Goal: Task Accomplishment & Management: Complete application form

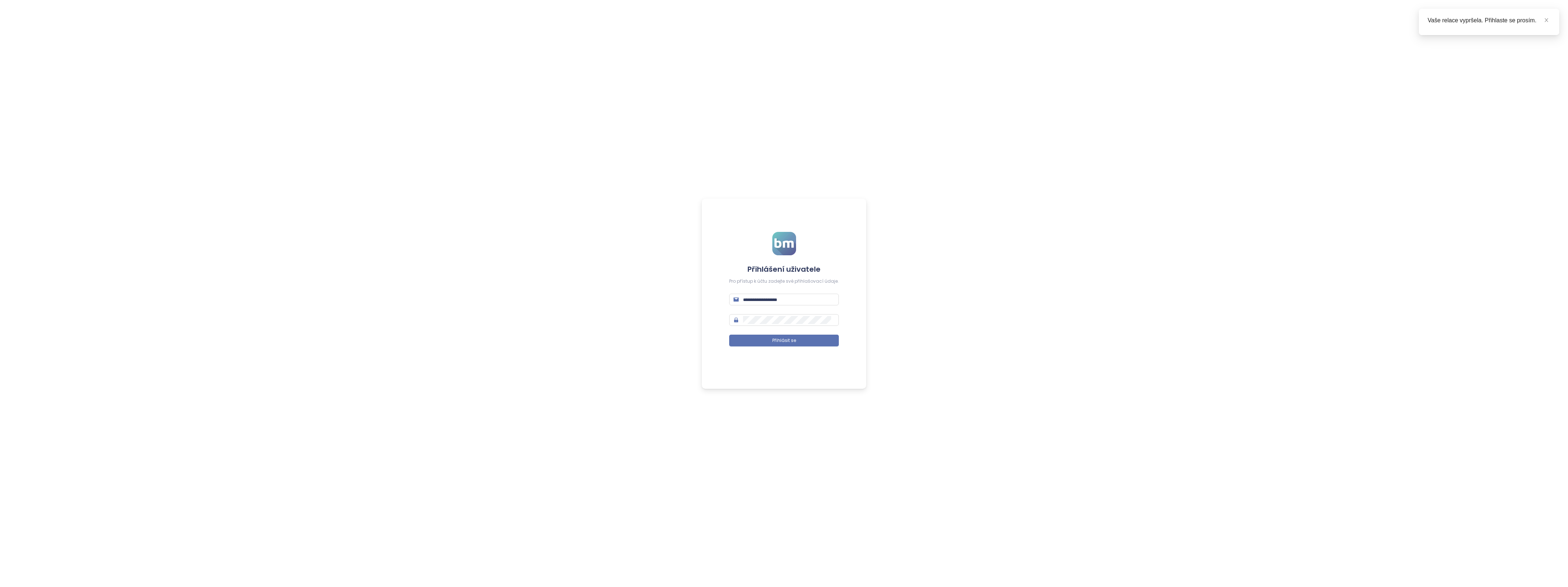
type input "**********"
click at [776, 339] on span "Přihlásit se" at bounding box center [784, 340] width 24 height 7
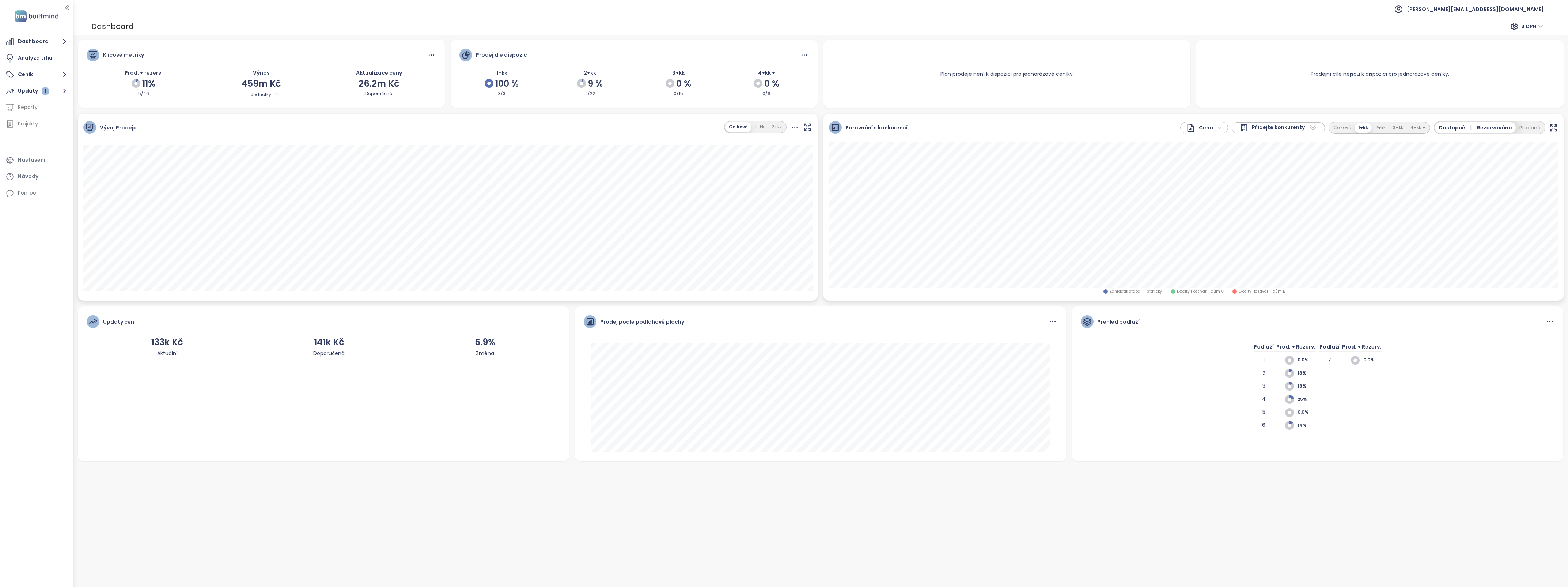
click at [23, 75] on button "Ceník" at bounding box center [36, 74] width 65 height 15
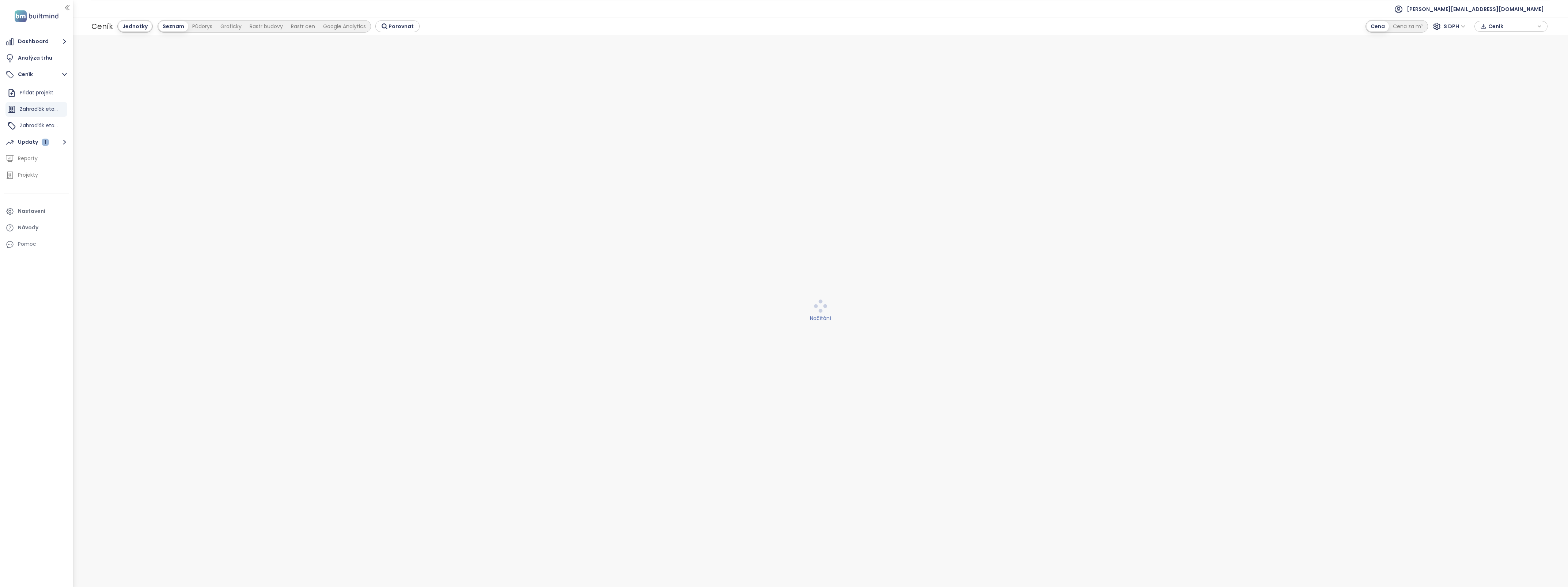
click at [136, 27] on div "Jednotky" at bounding box center [135, 26] width 33 height 10
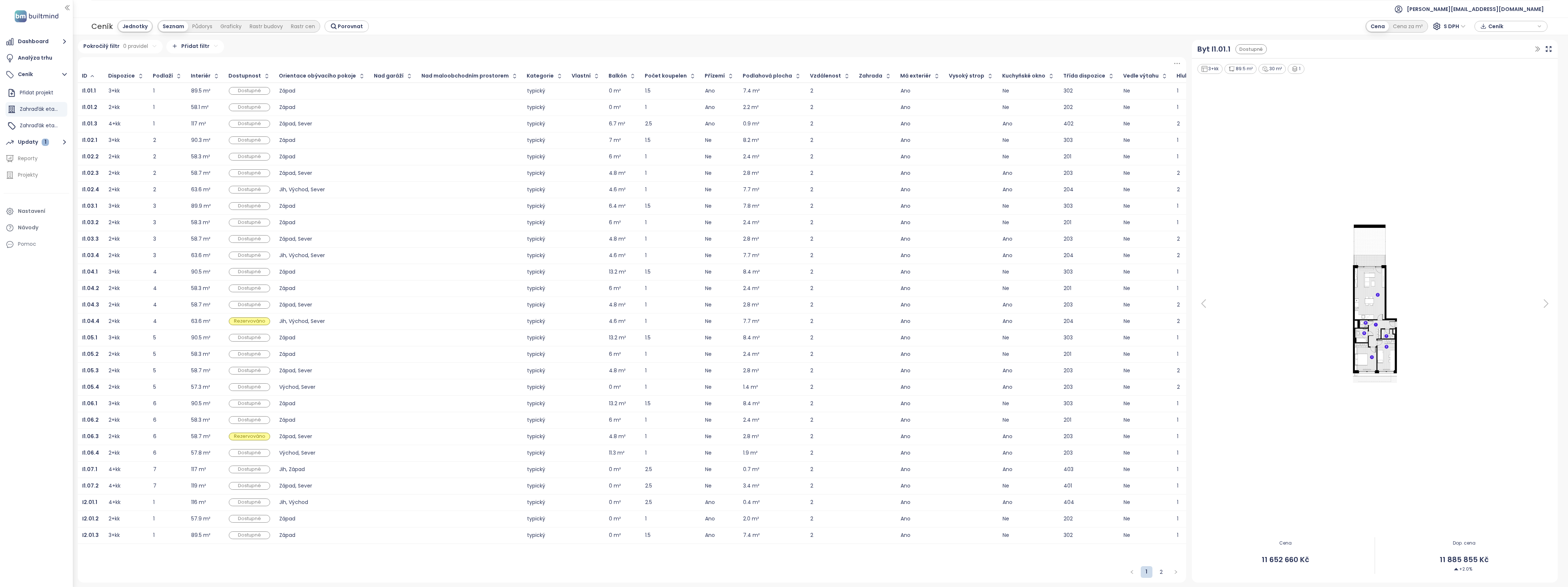
click at [28, 72] on button "Ceník" at bounding box center [36, 74] width 65 height 15
click at [33, 88] on div "Přidat projekt" at bounding box center [36, 93] width 33 height 9
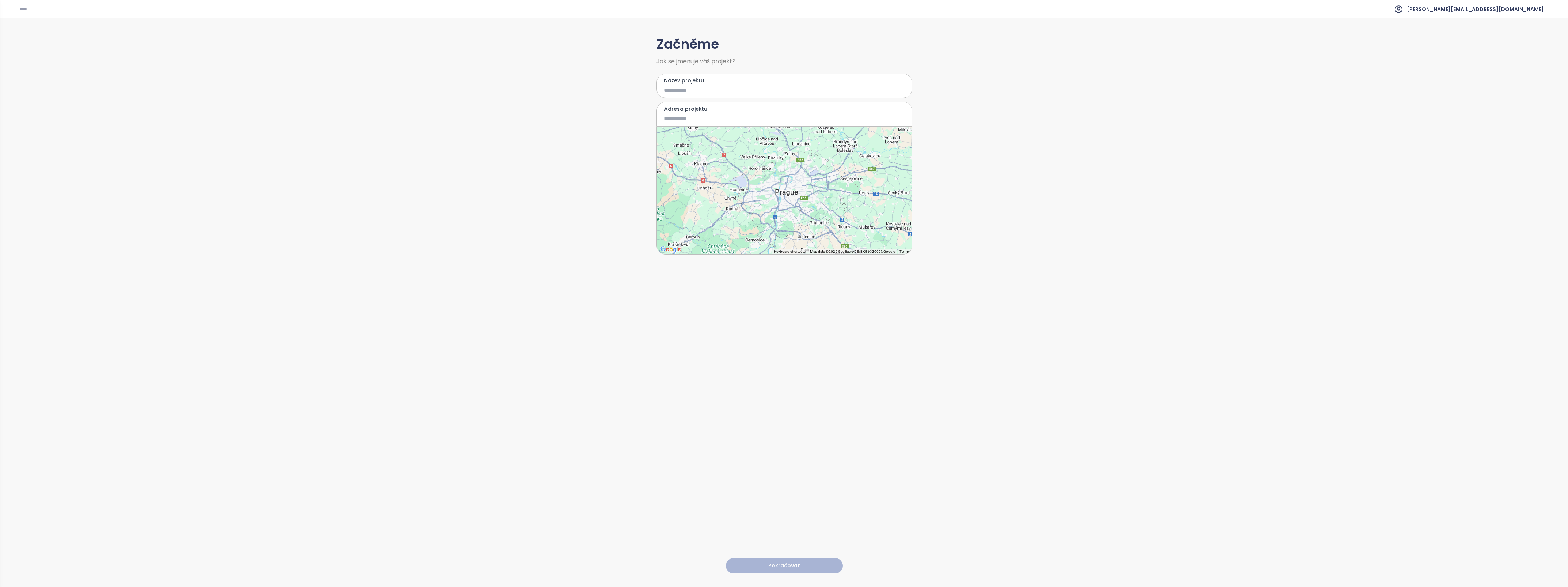
click at [667, 88] on input "Název projektu" at bounding box center [779, 90] width 230 height 9
type input "******"
click at [691, 113] on div "Adresa projektu" at bounding box center [784, 114] width 256 height 25
click at [684, 120] on input "Adresa projektu" at bounding box center [779, 118] width 230 height 9
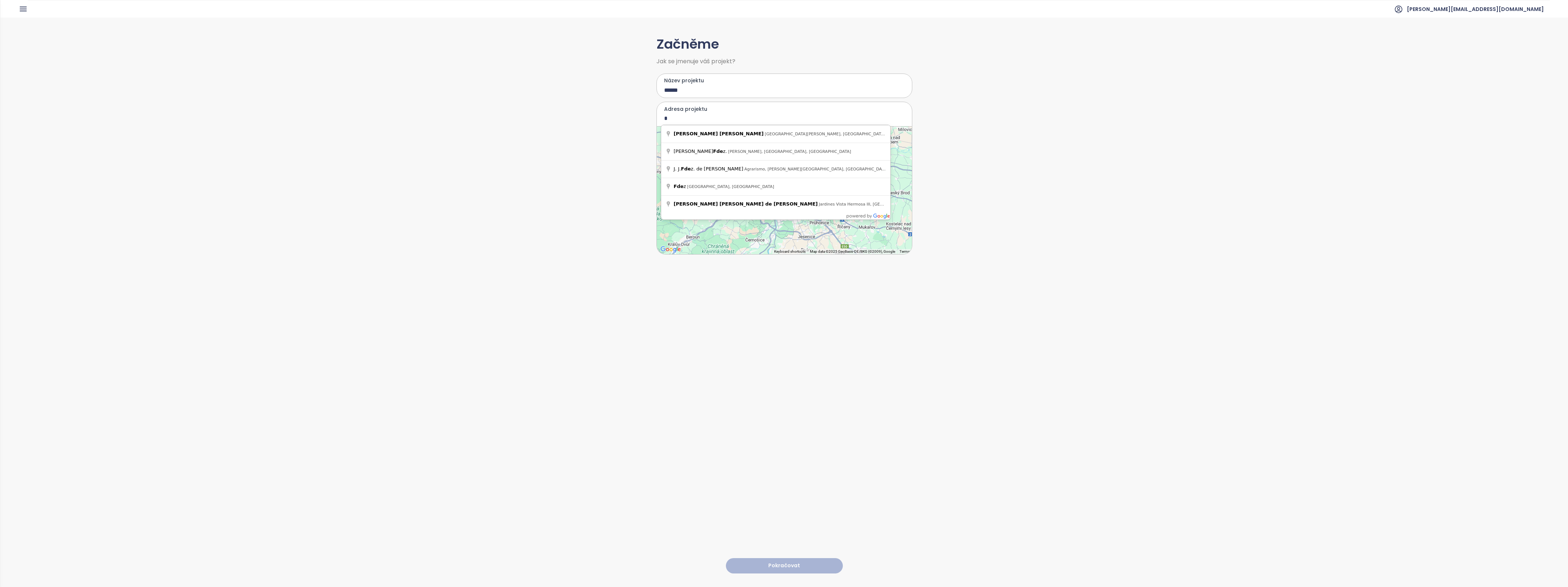
type input "*"
type input "**********"
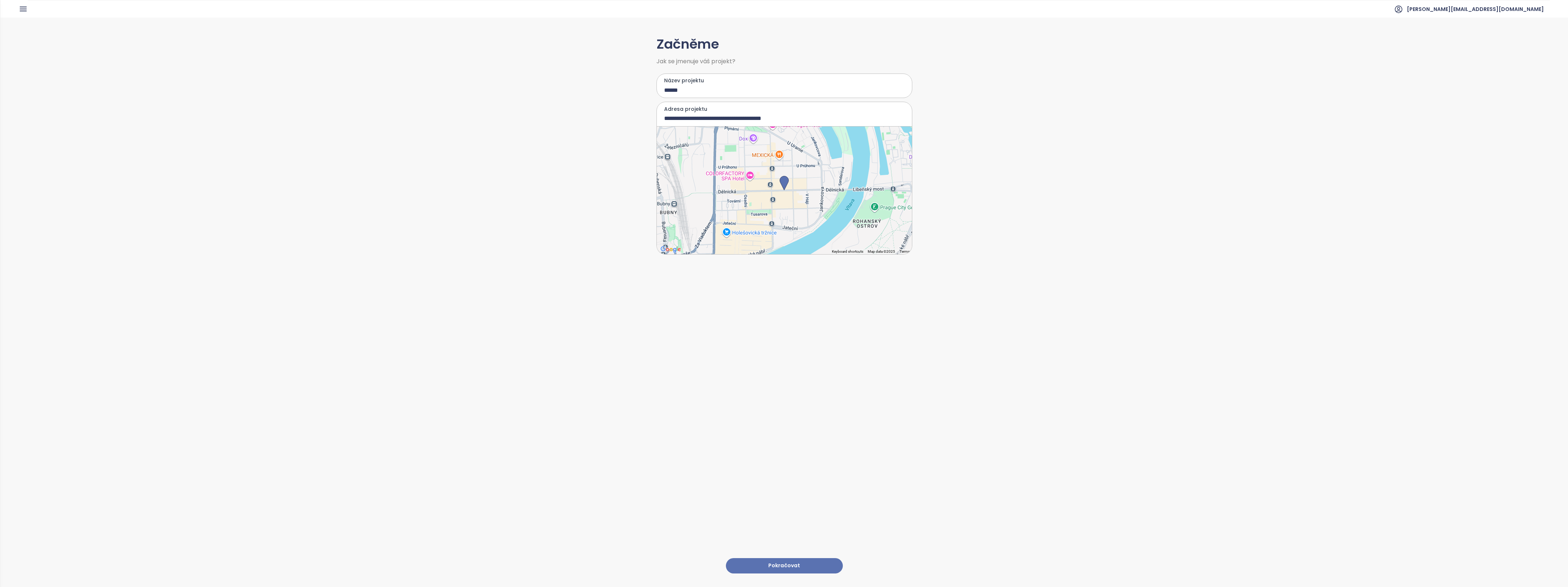
click at [785, 558] on button "Pokračovat" at bounding box center [785, 566] width 117 height 16
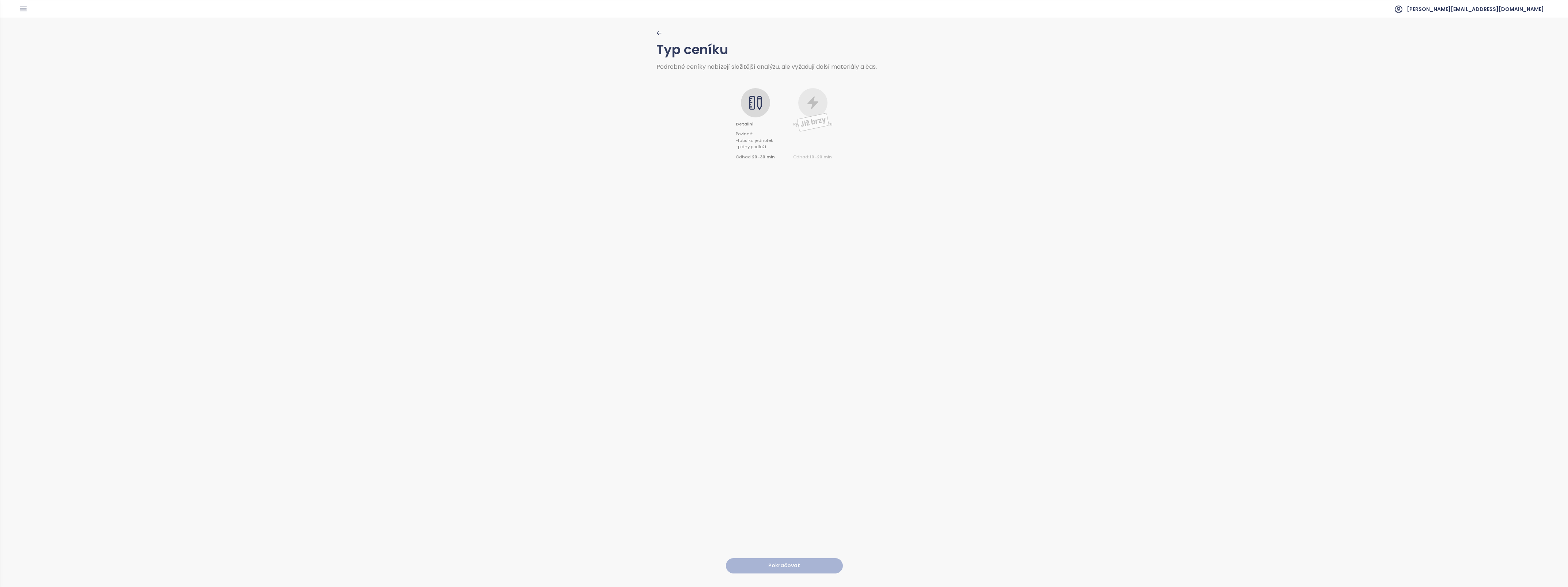
click at [752, 108] on icon at bounding box center [752, 102] width 6 height 14
click at [751, 138] on span "- tabulka jednotek" at bounding box center [755, 141] width 39 height 7
click at [786, 561] on button "Pokračovat" at bounding box center [785, 566] width 117 height 16
drag, startPoint x: 758, startPoint y: 114, endPoint x: 760, endPoint y: 119, distance: 5.4
click at [759, 110] on div at bounding box center [761, 118] width 29 height 29
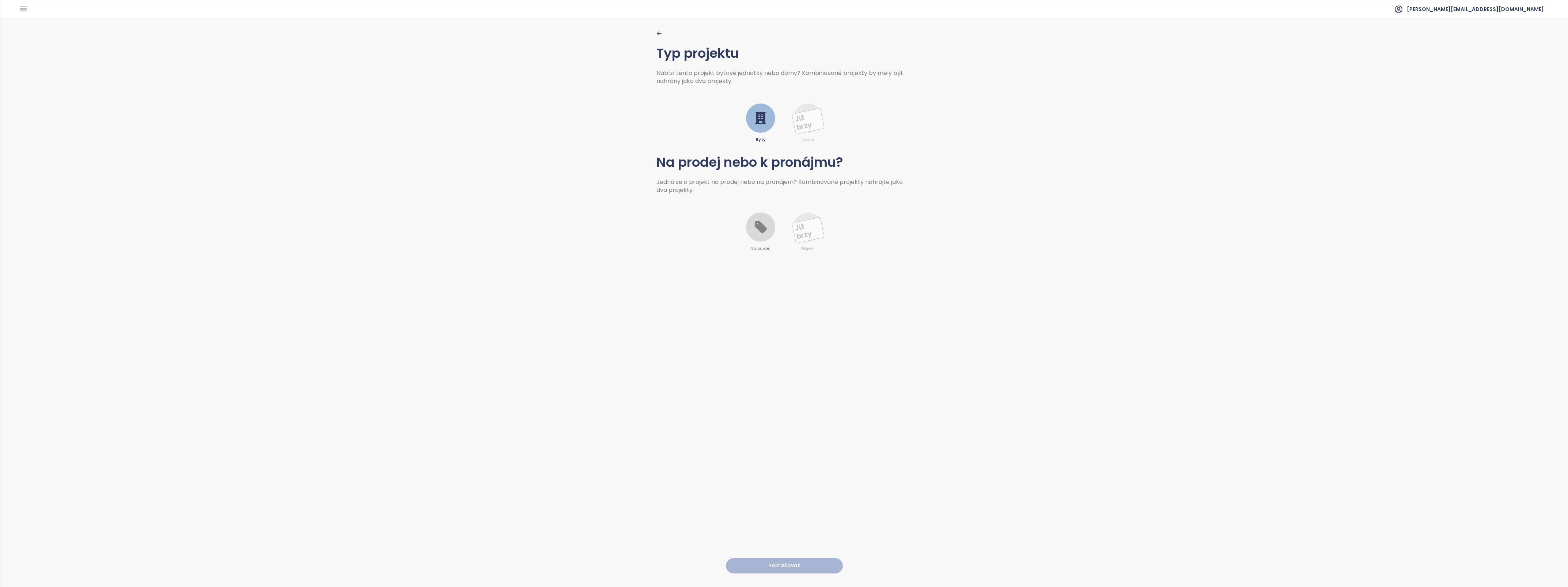
click at [755, 229] on icon at bounding box center [760, 227] width 12 height 12
click at [788, 562] on button "Pokračovat" at bounding box center [785, 566] width 117 height 16
click at [806, 105] on \(\%\) "*" at bounding box center [849, 105] width 114 height 8
type \(\%\) "**"
click at [681, 124] on html "Dashboard Analýza trhu Ceník Updaty 1 Reporty Projekty Nastavení Návody Pomoc m…" at bounding box center [784, 294] width 1568 height 587
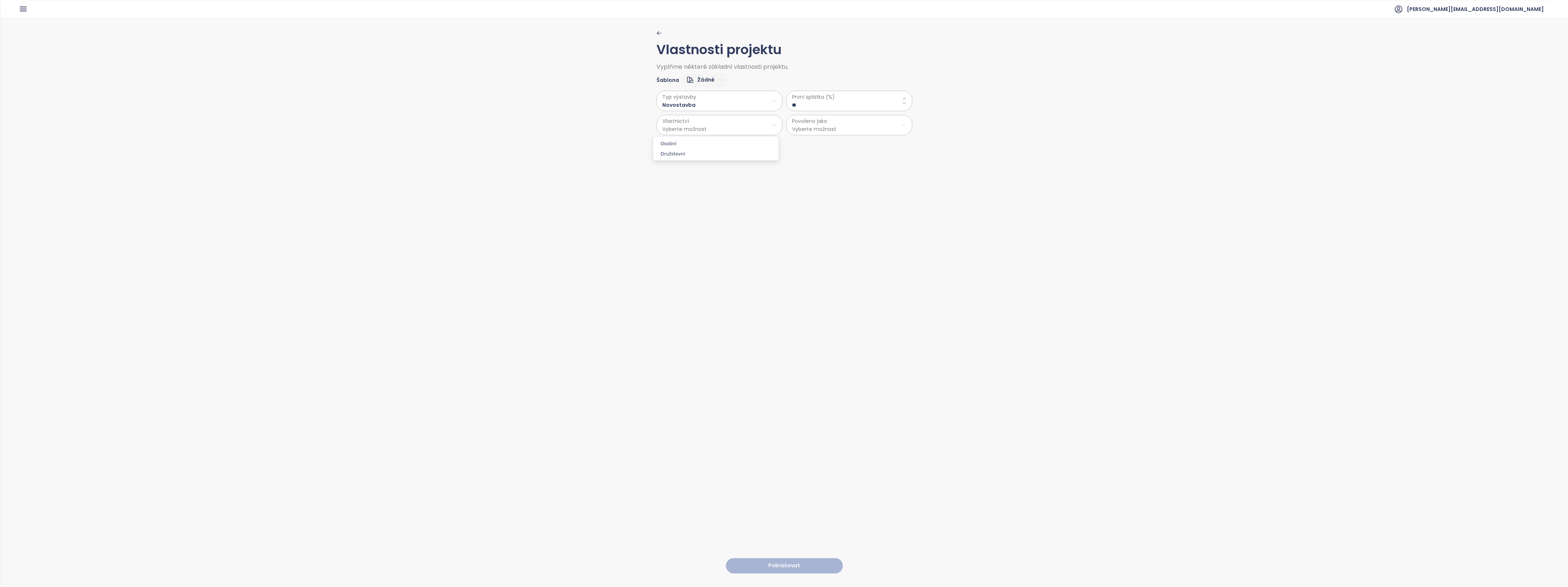
click at [683, 142] on span "Osobní" at bounding box center [716, 144] width 122 height 10
click at [849, 123] on html "Dashboard Analýza trhu Ceník Updaty 1 Reporty Projekty Nastavení Návody Pomoc m…" at bounding box center [784, 294] width 1568 height 587
click at [811, 149] on span "Nebytové prostory" at bounding box center [845, 153] width 122 height 10
click at [827, 122] on html "Dashboard Analýza trhu Ceník Updaty 1 Reporty Projekty Nastavení Návody Pomoc m…" at bounding box center [784, 294] width 1568 height 587
click at [807, 143] on span "Byty" at bounding box center [845, 144] width 122 height 10
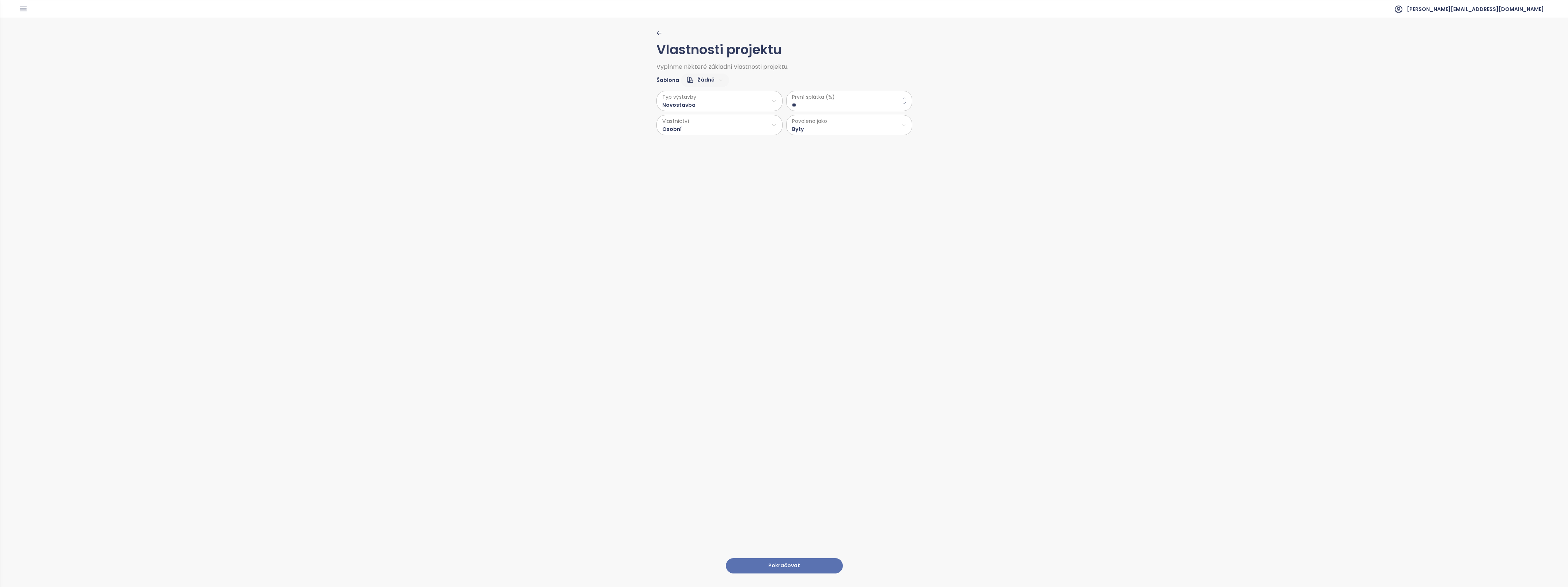
click at [768, 561] on button "Pokračovat" at bounding box center [785, 566] width 117 height 16
click at [679, 99] on html "Dashboard Analýza trhu Ceník Updaty 1 Reporty Projekty Nastavení Návody Pomoc m…" at bounding box center [784, 294] width 1568 height 587
click at [709, 121] on span "Dřevo" at bounding box center [716, 120] width 30 height 10
click at [696, 125] on html "Dashboard Analýza trhu Ceník Updaty 1 Reporty Projekty Nastavení Návody Pomoc m…" at bounding box center [784, 294] width 1568 height 587
click at [713, 143] on span "Ano" at bounding box center [716, 144] width 19 height 10
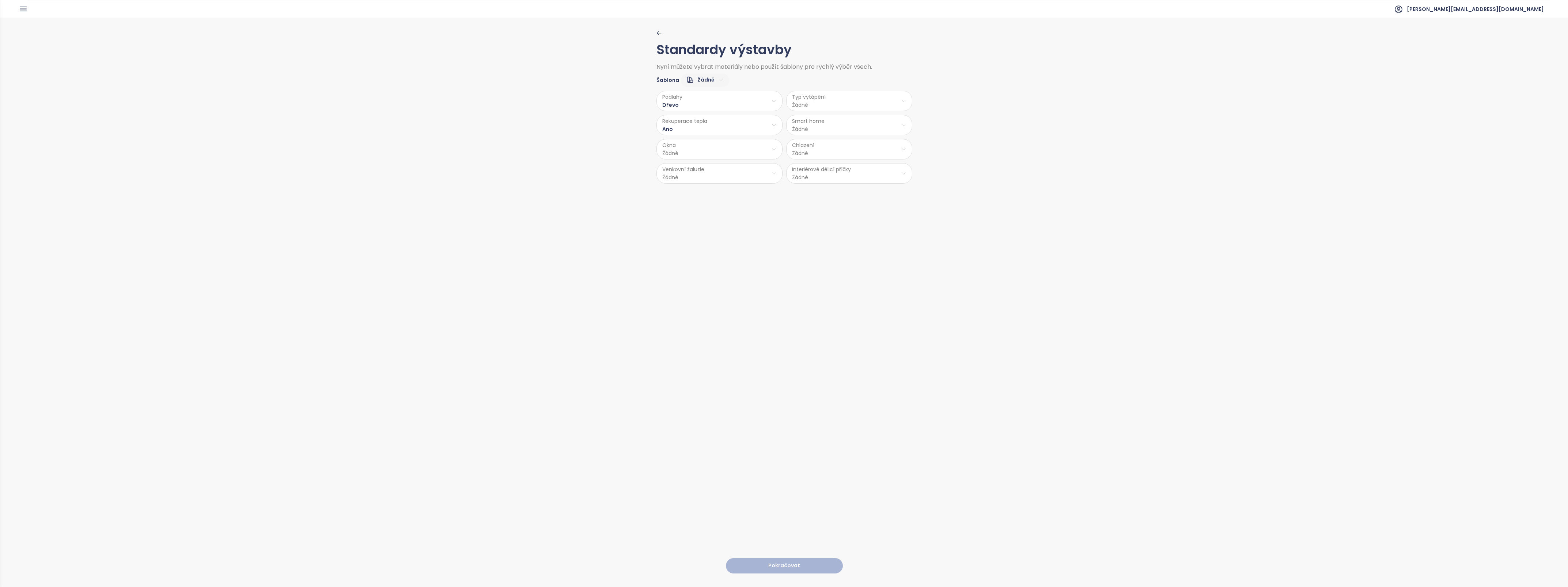
click at [693, 151] on html "Dashboard Analýza trhu Ceník Updaty 1 Reporty Projekty Nastavení Návody Pomoc m…" at bounding box center [784, 294] width 1568 height 587
click at [707, 170] on span "Hliník" at bounding box center [717, 168] width 38 height 10
click at [691, 176] on html "Dashboard Analýza trhu Ceník Updaty 1 Reporty Projekty Nastavení Návody Pomoc m…" at bounding box center [784, 294] width 1568 height 587
click at [715, 192] on span "Ano" at bounding box center [716, 192] width 30 height 10
click at [821, 100] on html "Dashboard Analýza trhu Ceník Updaty 1 Reporty Projekty Nastavení Návody Pomoc m…" at bounding box center [784, 294] width 1568 height 587
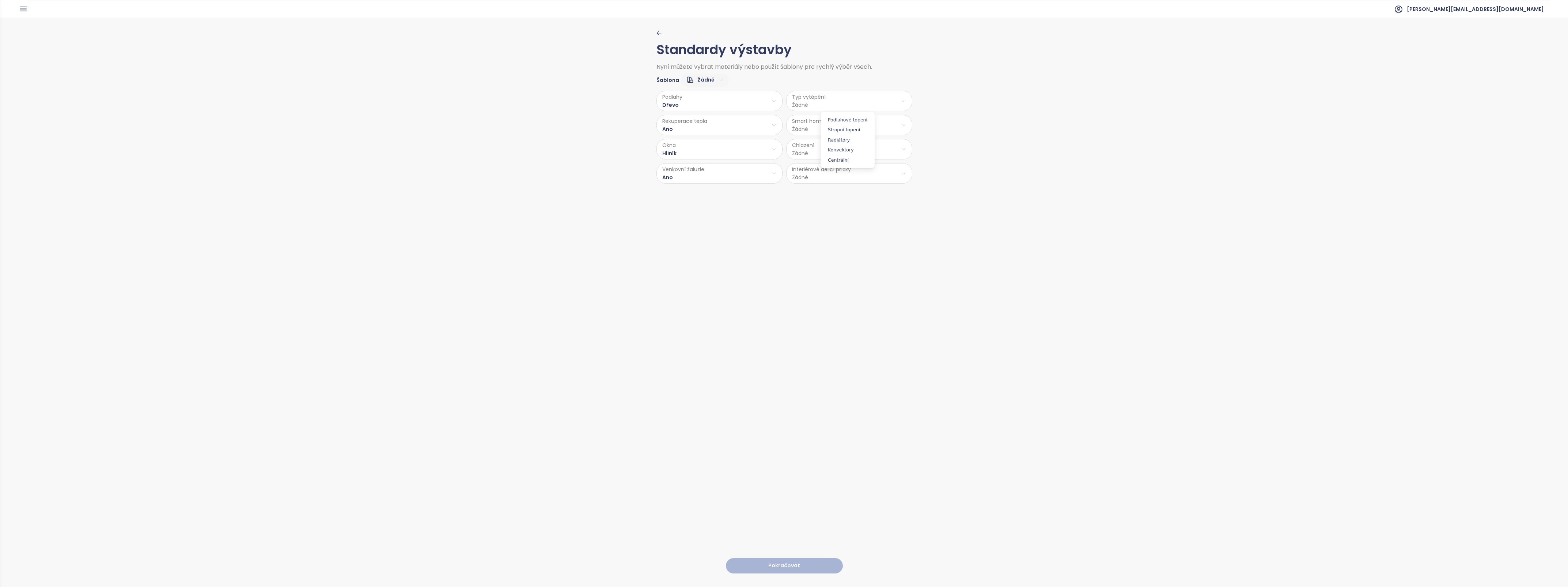
click at [835, 120] on span "Podlahové topení" at bounding box center [847, 120] width 51 height 10
click at [808, 124] on html "Dashboard Analýza trhu Ceník Updaty 1 Reporty Projekty Nastavení Návody Pomoc m…" at bounding box center [784, 294] width 1568 height 587
click at [845, 141] on span "Ano" at bounding box center [846, 144] width 19 height 10
click at [824, 149] on html "Dashboard Analýza trhu Ceník Updaty 1 Reporty Projekty Nastavení Návody Pomoc m…" at bounding box center [784, 294] width 1568 height 587
click at [854, 197] on span "Částečná klimatizace" at bounding box center [849, 199] width 61 height 10
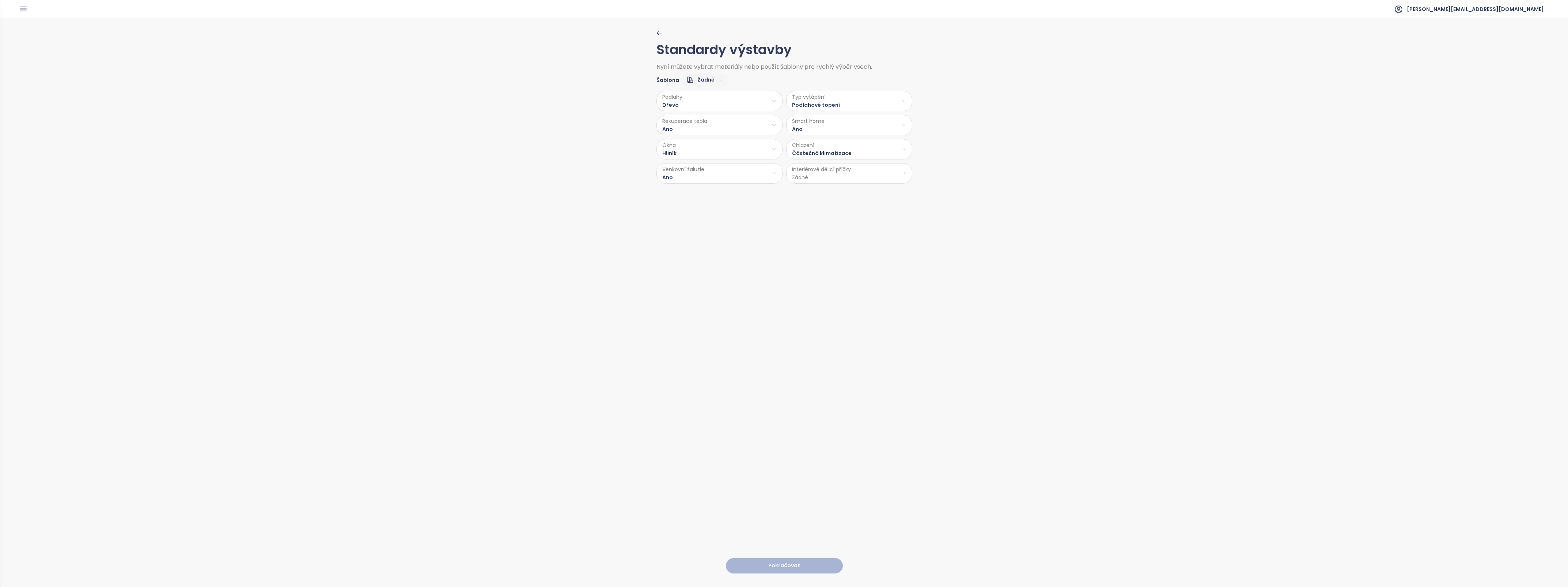
click at [814, 175] on html "Dashboard Analýza trhu Ceník Updaty 1 Reporty Projekty Nastavení Návody Pomoc m…" at bounding box center [784, 294] width 1568 height 587
click at [836, 191] on span "Cihla" at bounding box center [847, 192] width 39 height 10
click at [775, 560] on button "Pokračovat" at bounding box center [785, 566] width 117 height 16
click at [687, 314] on span "Stáhněte si šablonu" at bounding box center [690, 317] width 54 height 8
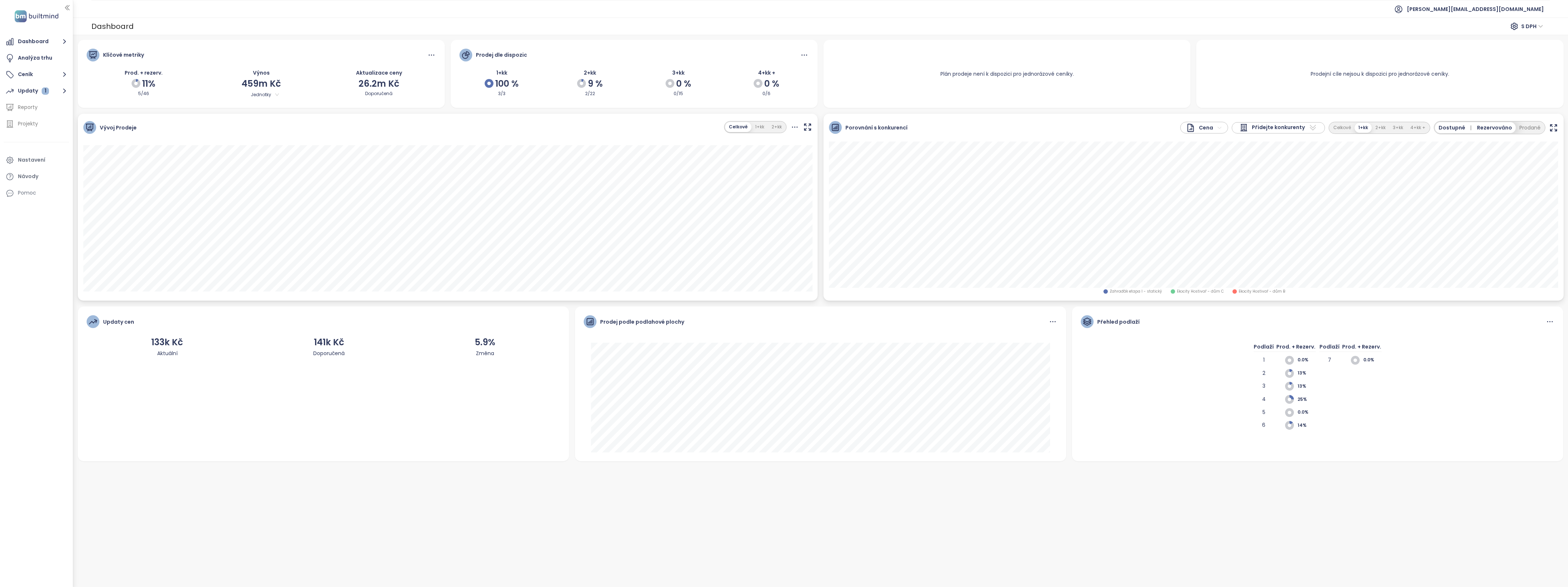
click at [22, 73] on button "Ceník" at bounding box center [36, 74] width 65 height 15
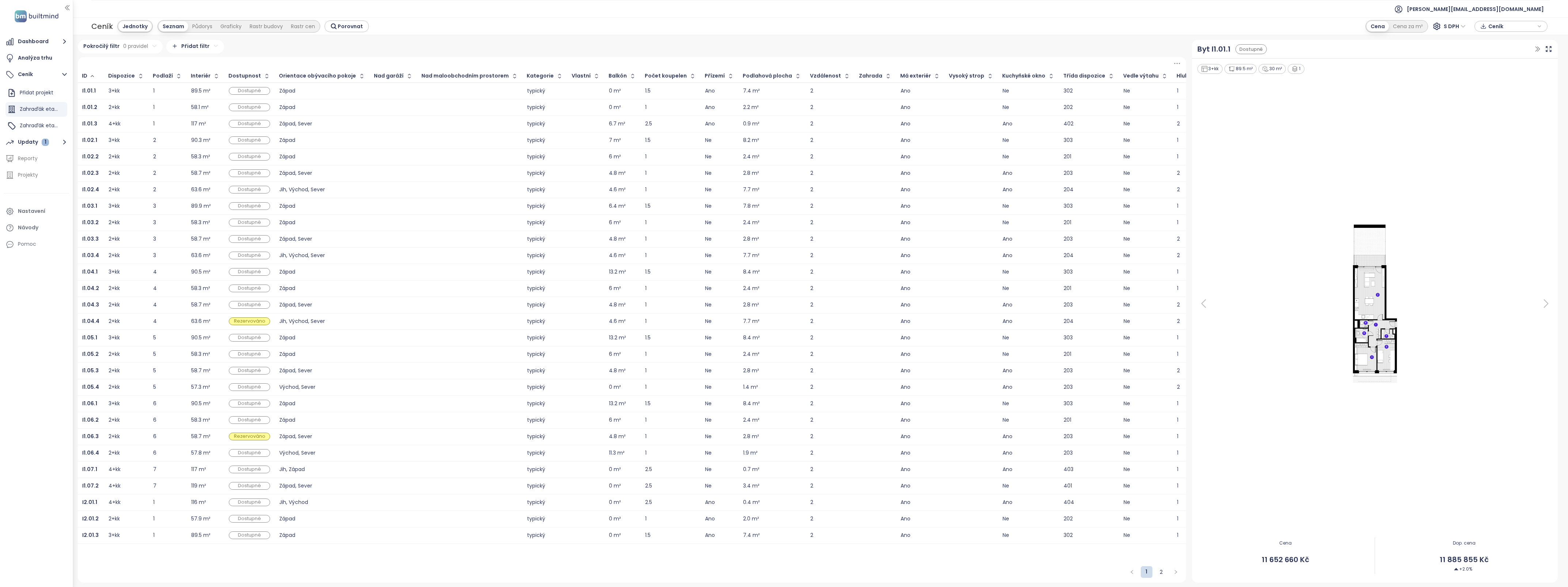
click at [61, 74] on icon "button" at bounding box center [64, 74] width 9 height 9
click at [18, 70] on button "Ceník" at bounding box center [36, 74] width 65 height 15
click at [23, 88] on div "Přidat projekt" at bounding box center [36, 93] width 33 height 9
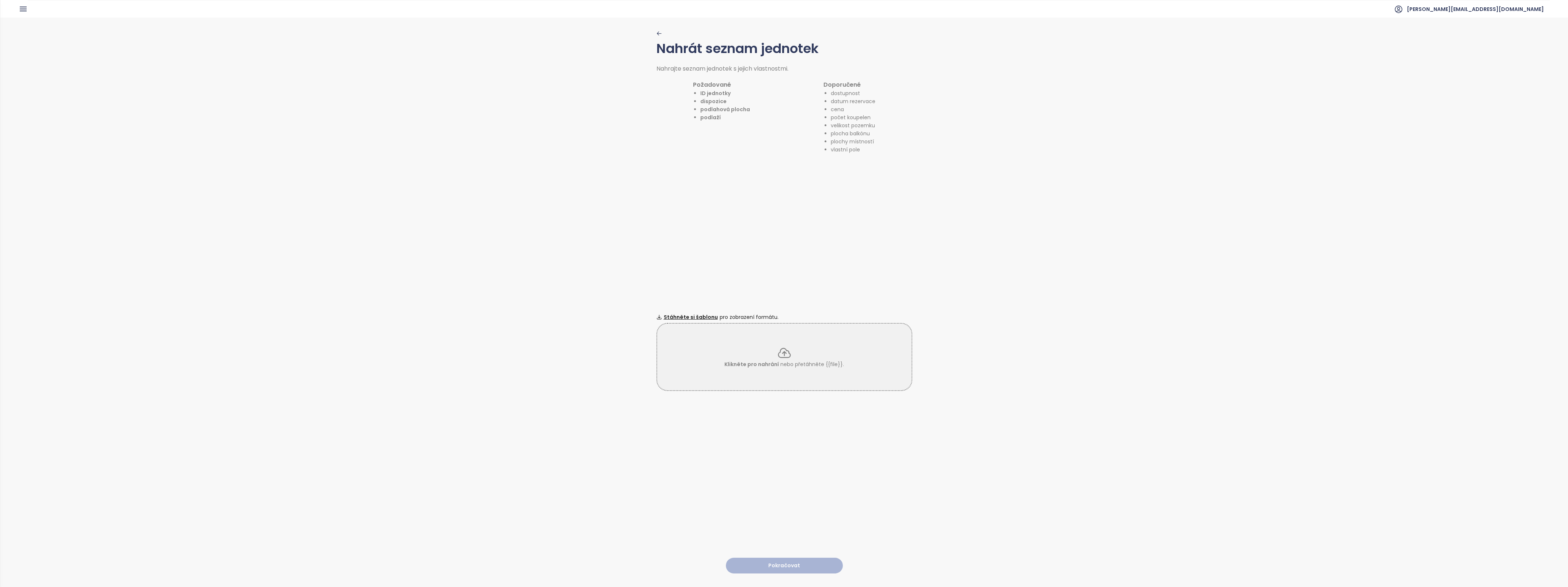
click at [794, 353] on div "Klikněte pro nahrání nebo přetáhněte {{file}}." at bounding box center [785, 356] width 254 height 23
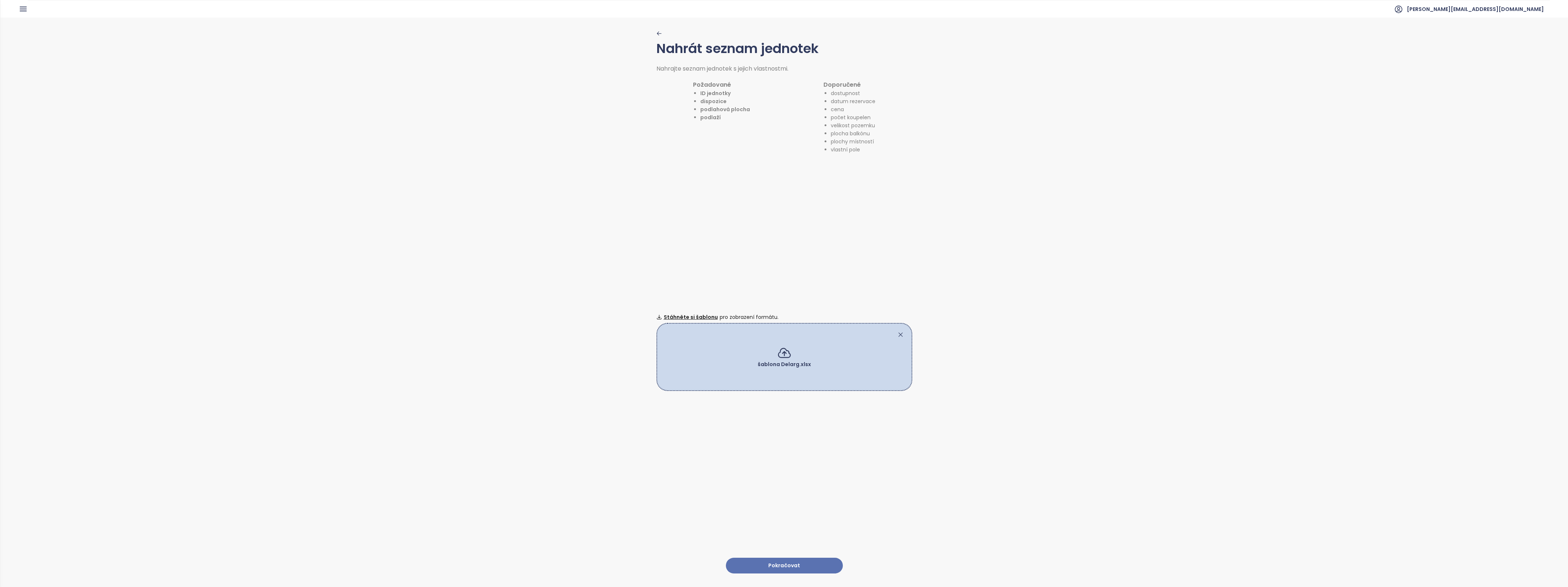
click at [780, 558] on button "Pokračovat" at bounding box center [785, 566] width 117 height 16
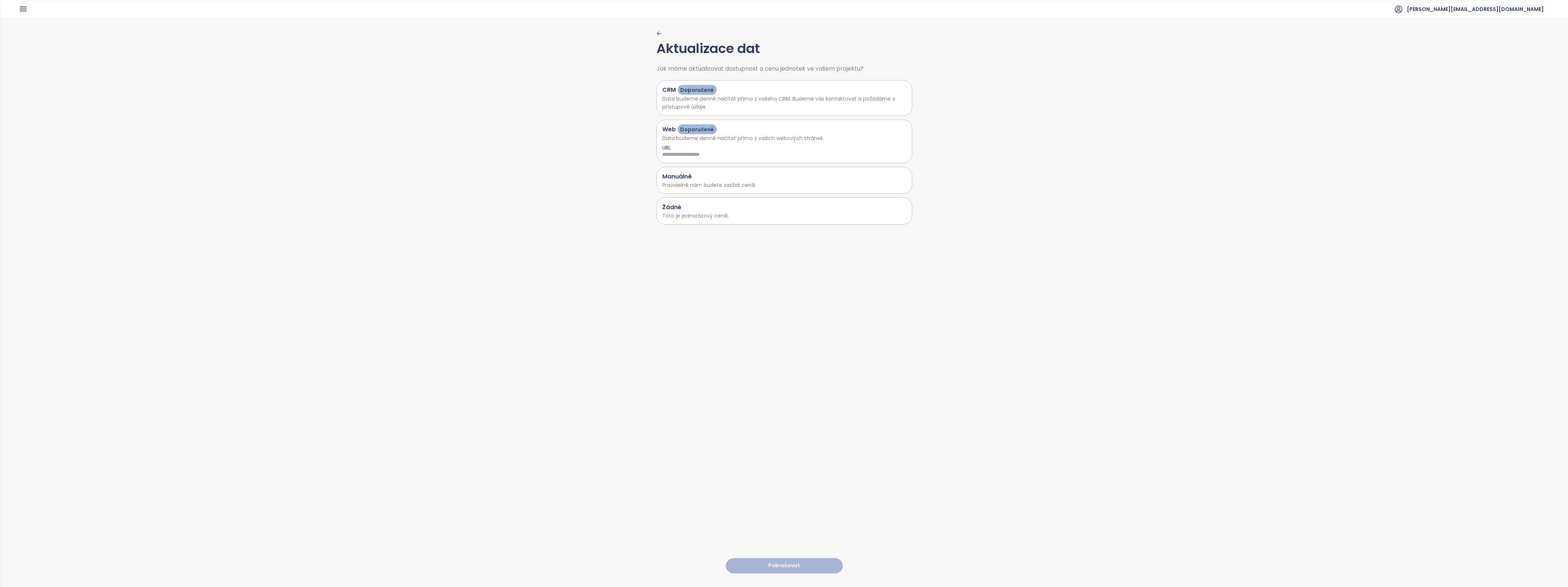
click at [701, 182] on p "Pravidelně nám budete zasílat ceník." at bounding box center [784, 185] width 244 height 8
click at [693, 213] on p "Toto je jednorázový ceník." at bounding box center [784, 216] width 244 height 8
click at [779, 558] on button "Pokračovat" at bounding box center [785, 566] width 117 height 16
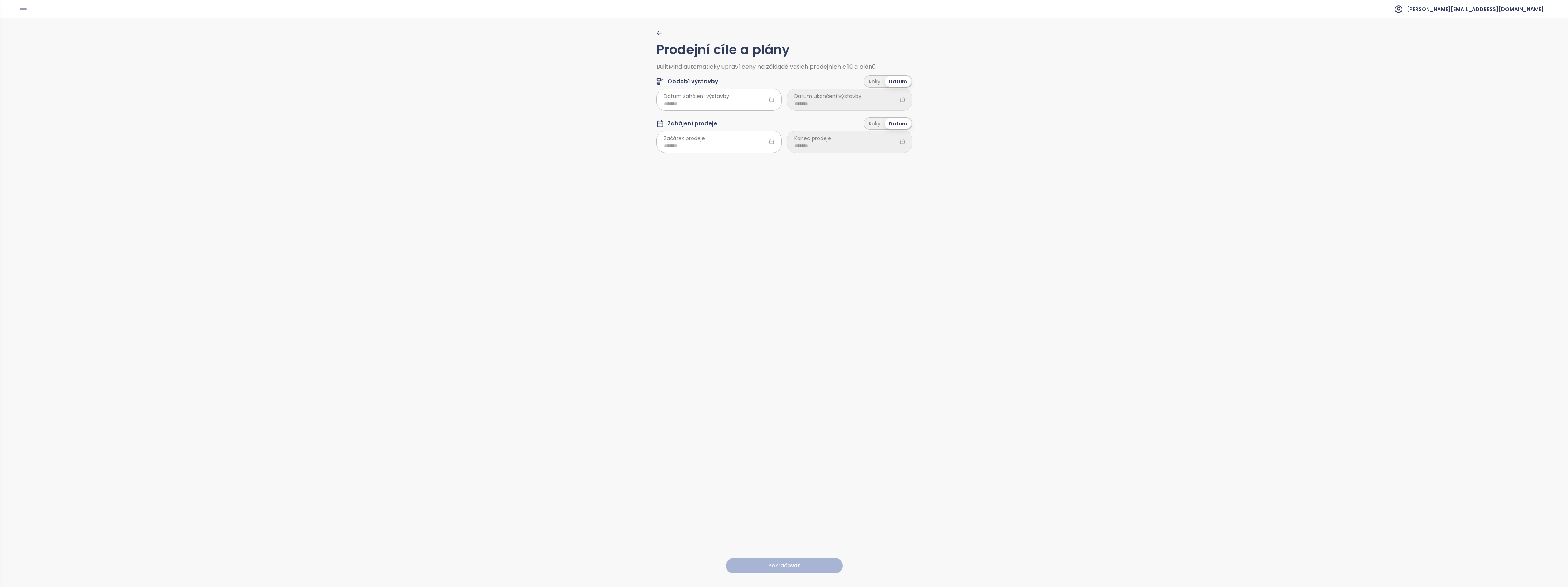
click at [663, 97] on span "Datum zahájení výstavby" at bounding box center [696, 96] width 65 height 8
click at [769, 97] on icon at bounding box center [771, 99] width 5 height 5
drag, startPoint x: 721, startPoint y: 97, endPoint x: 716, endPoint y: 99, distance: 5.4
click at [721, 97] on span "Datum zahájení výstavby" at bounding box center [696, 96] width 65 height 8
click at [728, 99] on div at bounding box center [719, 99] width 125 height 22
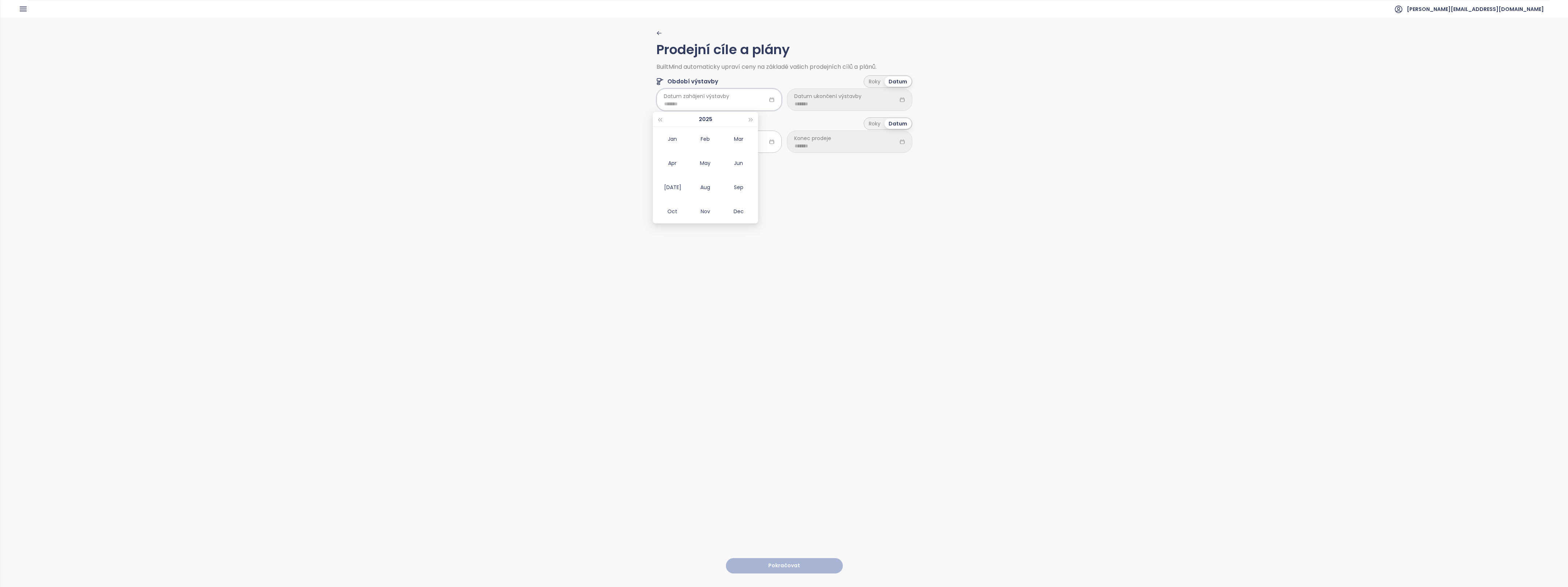
type input "*******"
click at [751, 119] on span "button" at bounding box center [751, 120] width 4 height 4
type input "*******"
click at [742, 160] on div "Jun" at bounding box center [739, 163] width 22 height 9
type input "*******"
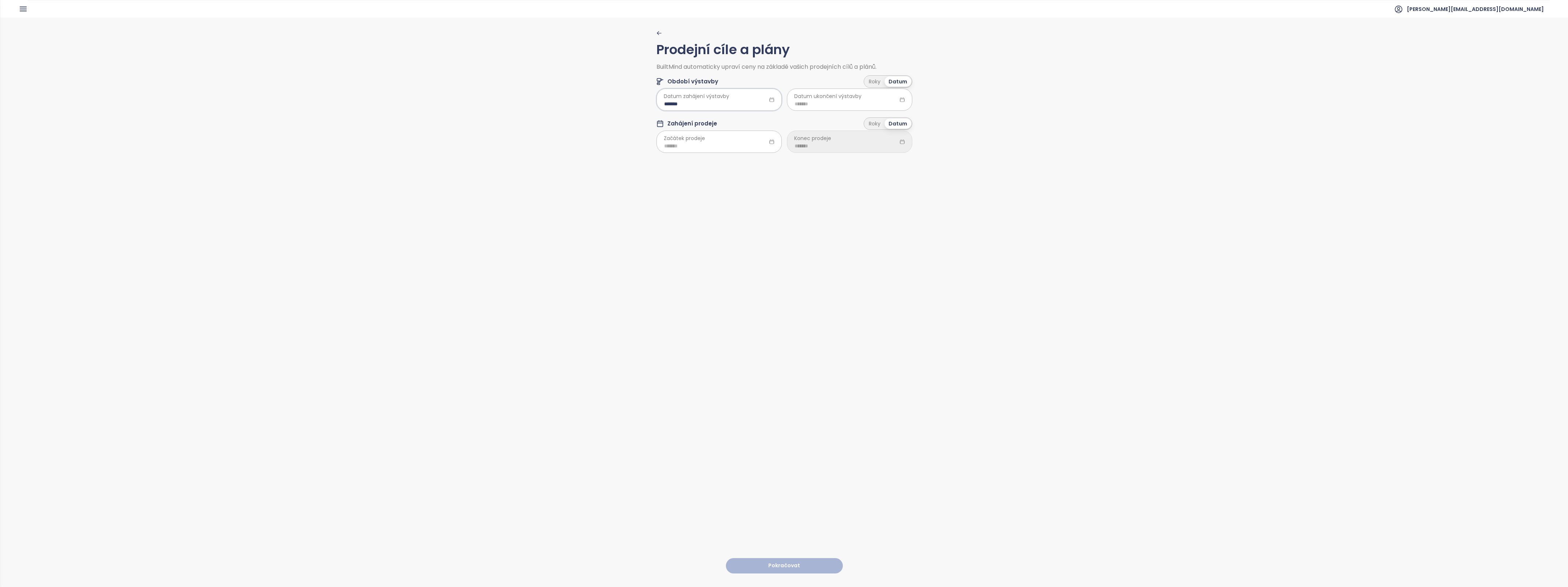
click at [821, 102] on input at bounding box center [849, 104] width 110 height 8
click at [878, 118] on button "button" at bounding box center [881, 119] width 8 height 15
click at [836, 100] on span "Datum ukončení výstavby" at bounding box center [828, 96] width 67 height 8
click at [797, 103] on input at bounding box center [849, 104] width 110 height 8
type input "*******"
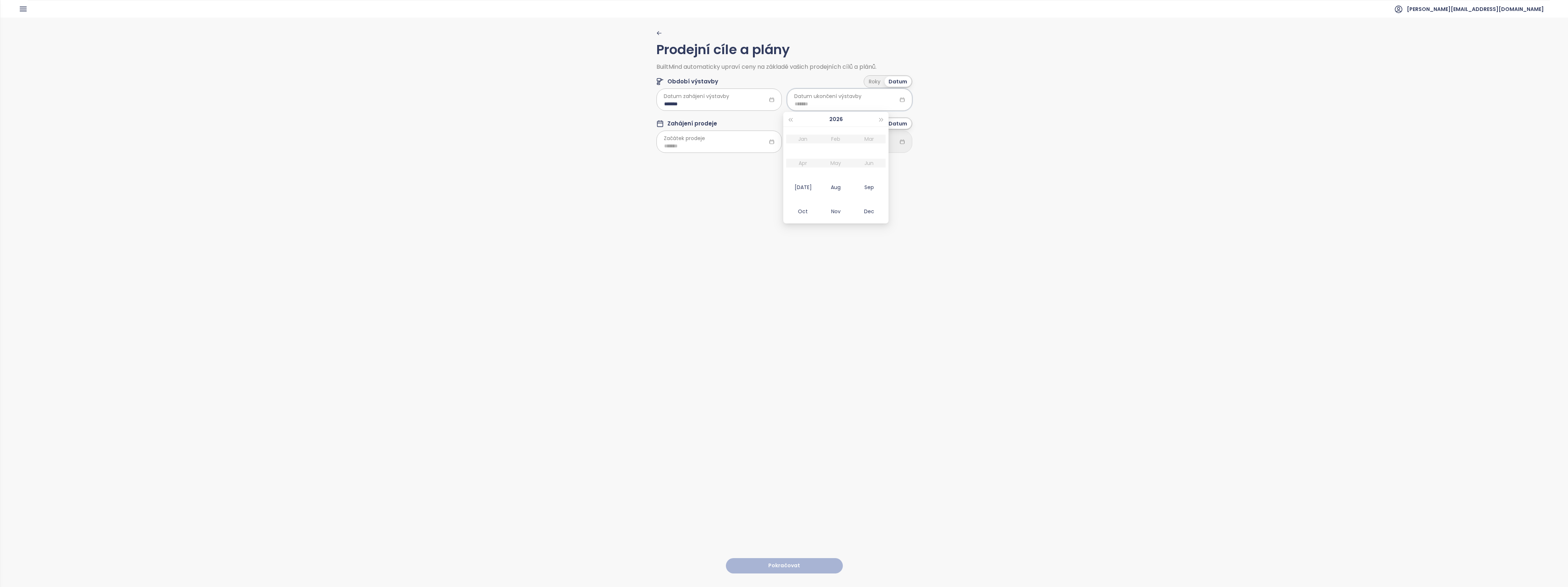
click at [880, 116] on button "button" at bounding box center [881, 119] width 8 height 15
click at [866, 213] on div "Dec" at bounding box center [869, 211] width 22 height 9
type input "*******"
click at [666, 142] on input at bounding box center [719, 146] width 110 height 8
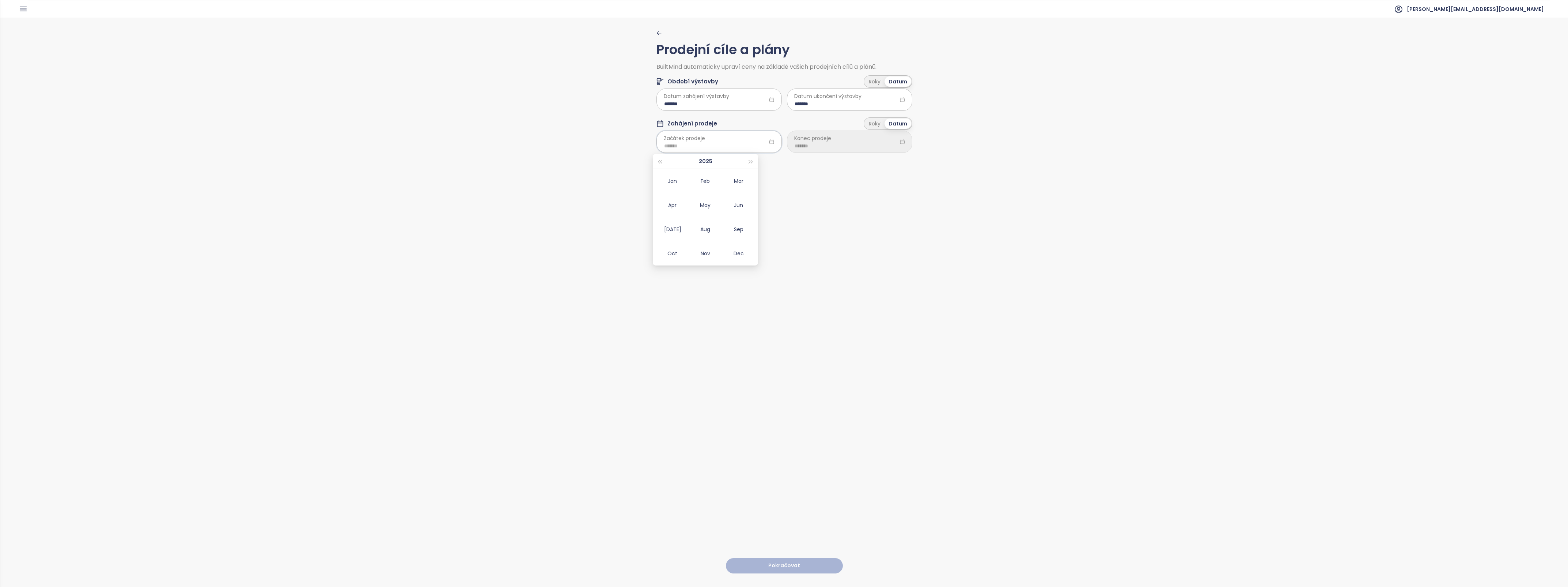
click at [700, 253] on div "Nov" at bounding box center [705, 253] width 22 height 9
type input "*******"
click at [817, 142] on span "Konec prodeje" at bounding box center [813, 138] width 37 height 8
click at [807, 142] on input at bounding box center [849, 146] width 110 height 8
click at [884, 161] on button "button" at bounding box center [881, 161] width 8 height 15
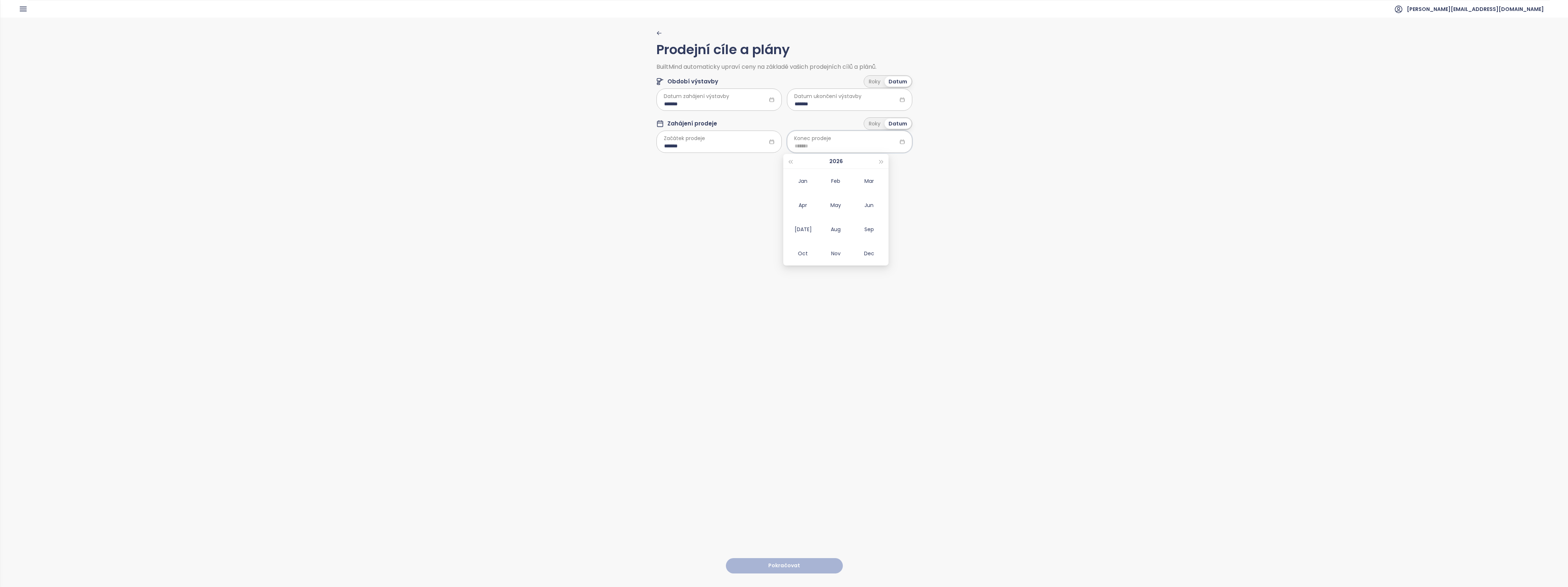
click at [882, 161] on span "button" at bounding box center [881, 162] width 4 height 4
click at [864, 250] on div "Dec" at bounding box center [869, 253] width 22 height 9
type input "*******"
click at [766, 558] on button "Pokračovat" at bounding box center [785, 566] width 117 height 16
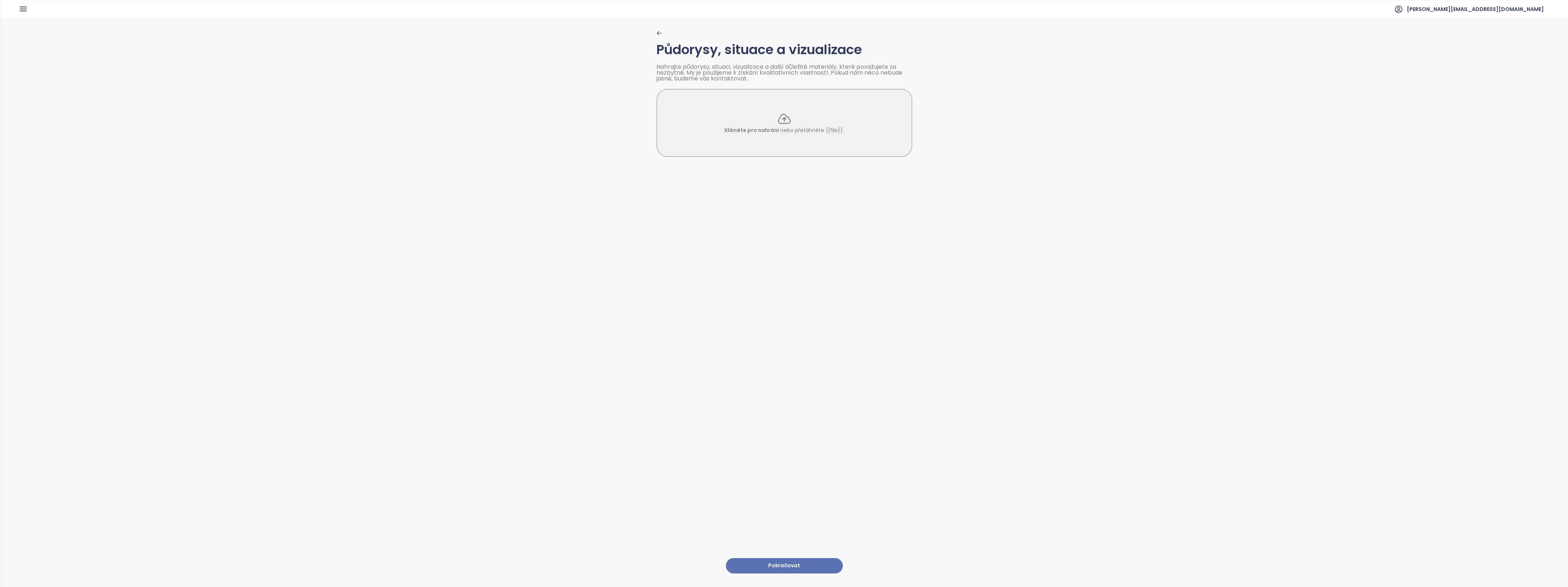
click at [777, 558] on button "Pokračovat" at bounding box center [785, 566] width 117 height 16
click at [779, 538] on button "Pokračovat" at bounding box center [785, 546] width 117 height 16
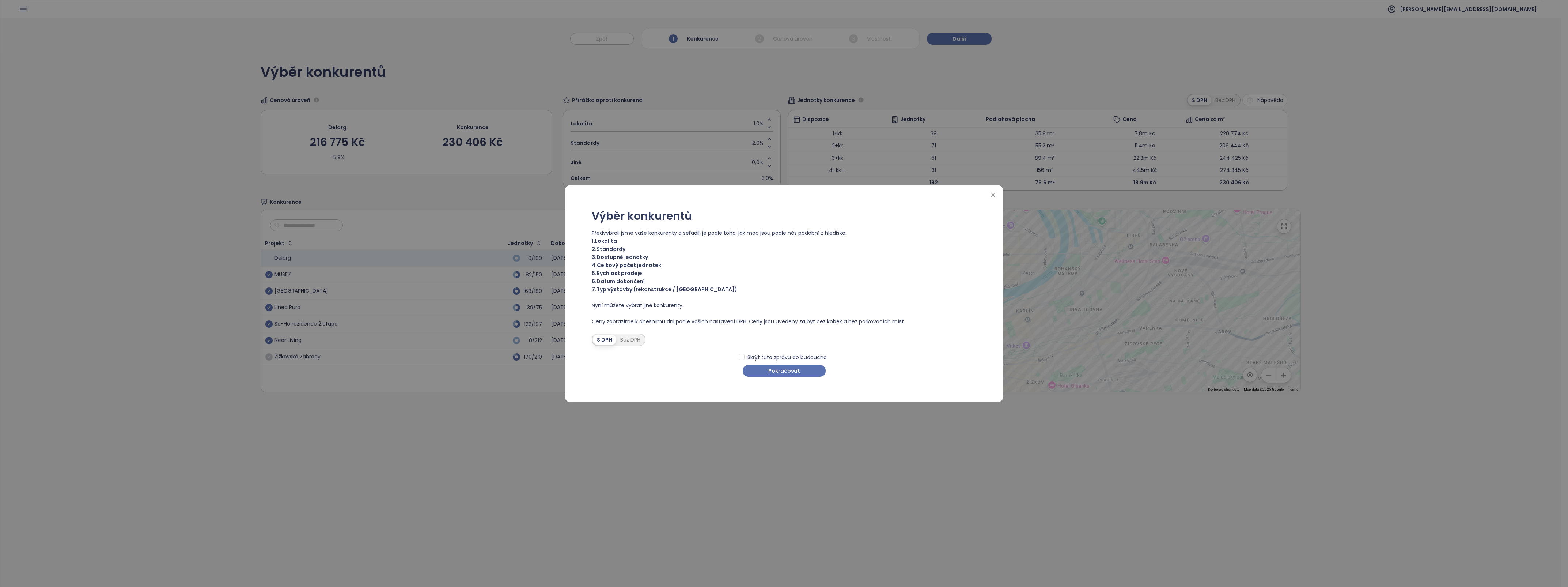
click at [784, 370] on span "Pokračovat" at bounding box center [784, 370] width 32 height 8
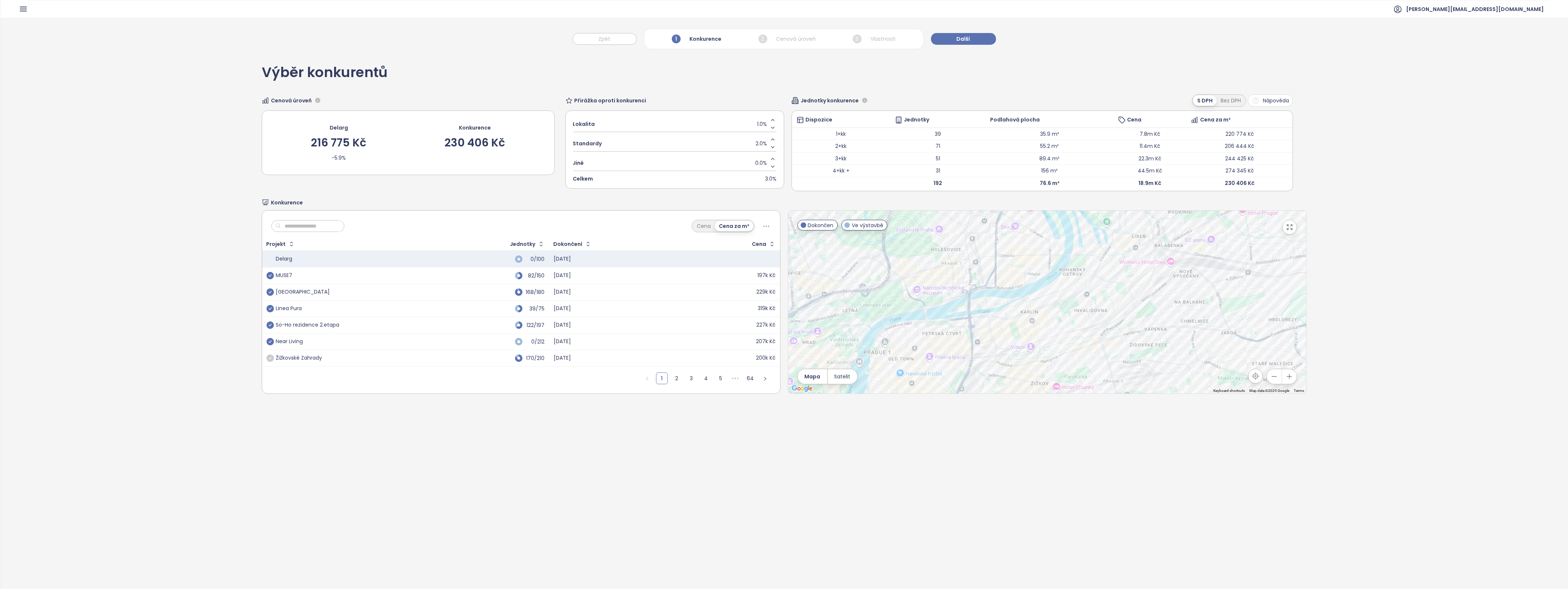
click at [268, 310] on icon "check-circle" at bounding box center [270, 309] width 7 height 7
click at [674, 379] on link "2" at bounding box center [677, 378] width 11 height 11
click at [268, 258] on icon "check-circle" at bounding box center [270, 259] width 7 height 7
click at [760, 382] on button "button" at bounding box center [765, 378] width 12 height 12
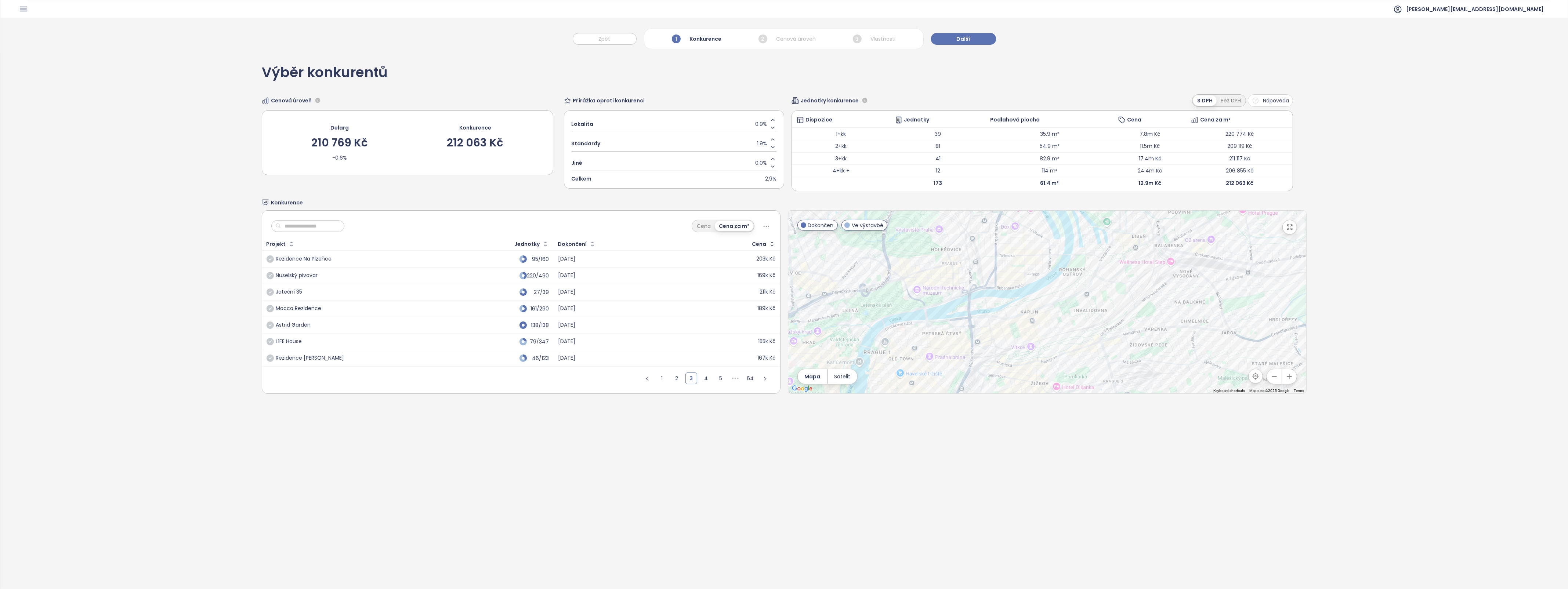
click at [760, 382] on button "button" at bounding box center [765, 378] width 12 height 12
click at [616, 379] on icon "left" at bounding box center [617, 378] width 4 height 4
click at [617, 379] on ul "1 2 3 4 5 6 ••• 64" at bounding box center [699, 381] width 163 height 24
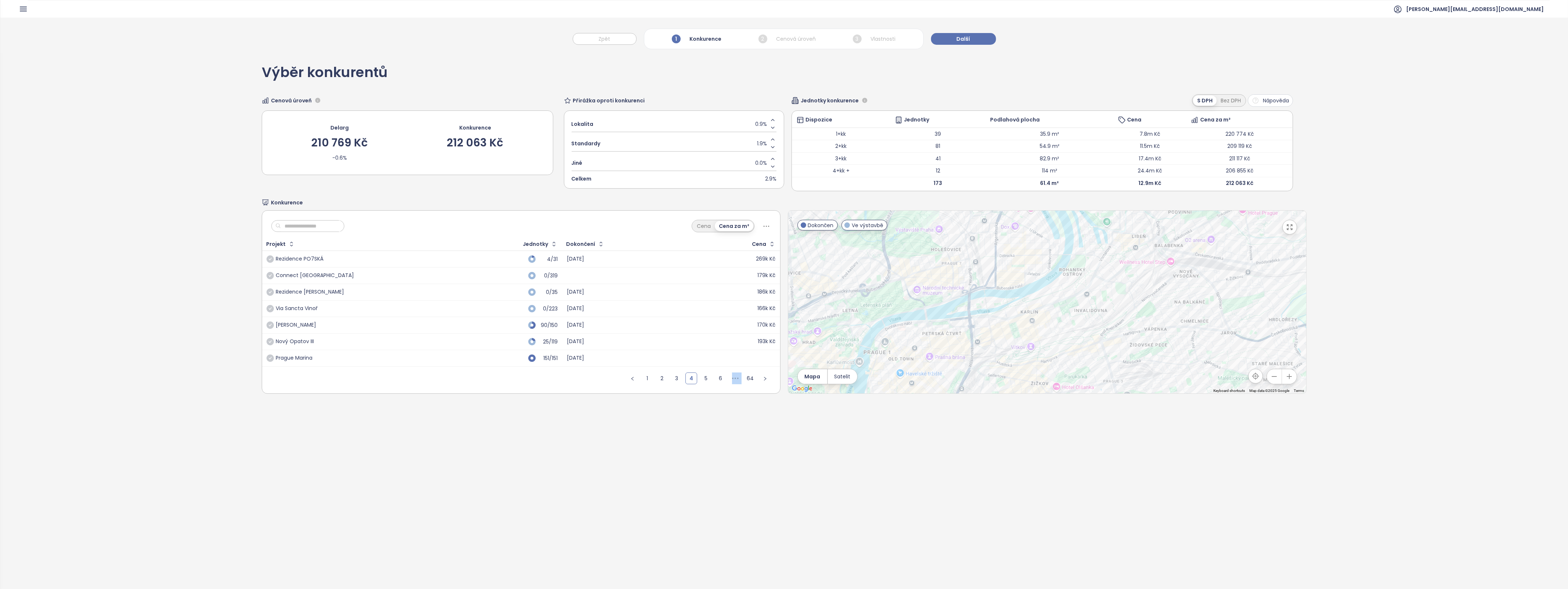
drag, startPoint x: 615, startPoint y: 379, endPoint x: 628, endPoint y: 377, distance: 13.2
click at [630, 377] on icon "left" at bounding box center [632, 378] width 4 height 4
click at [646, 379] on icon "left" at bounding box center [647, 378] width 4 height 4
click at [959, 37] on span "Další" at bounding box center [963, 38] width 13 height 8
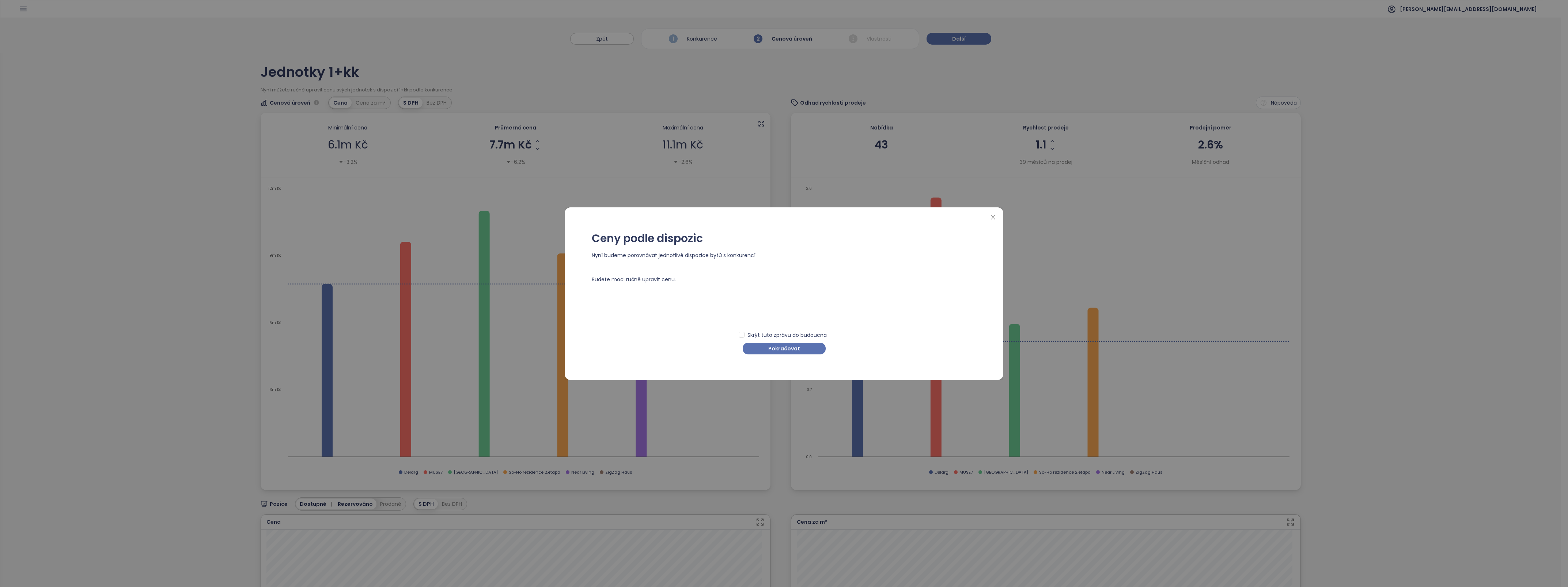
click at [773, 348] on span "Pokračovat" at bounding box center [784, 348] width 32 height 8
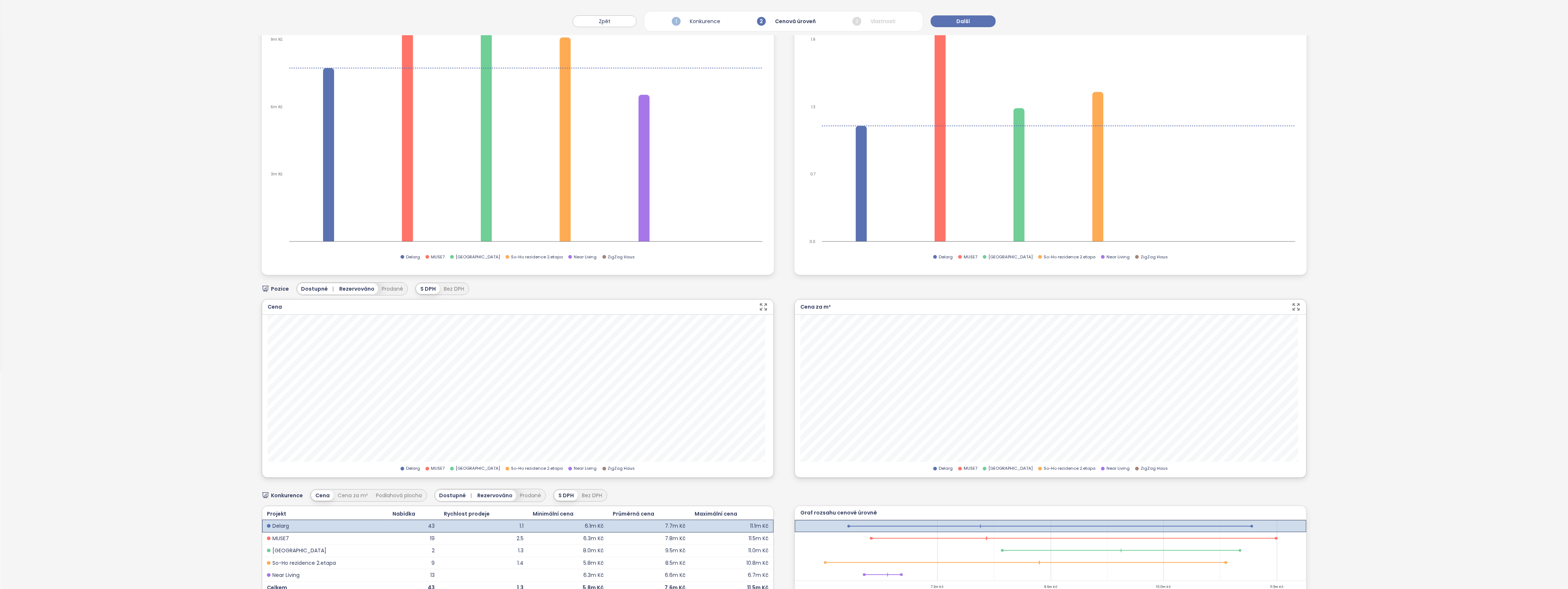
scroll to position [243, 0]
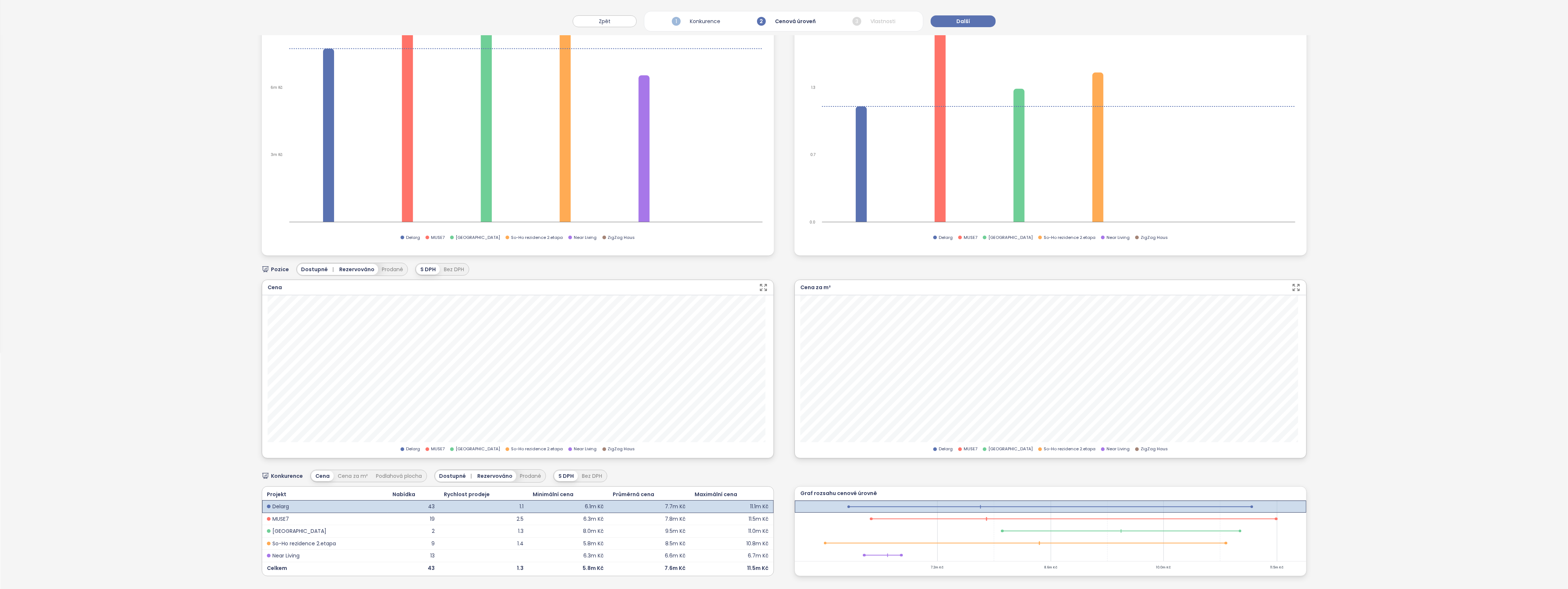
click at [973, 17] on button "Další" at bounding box center [963, 21] width 65 height 12
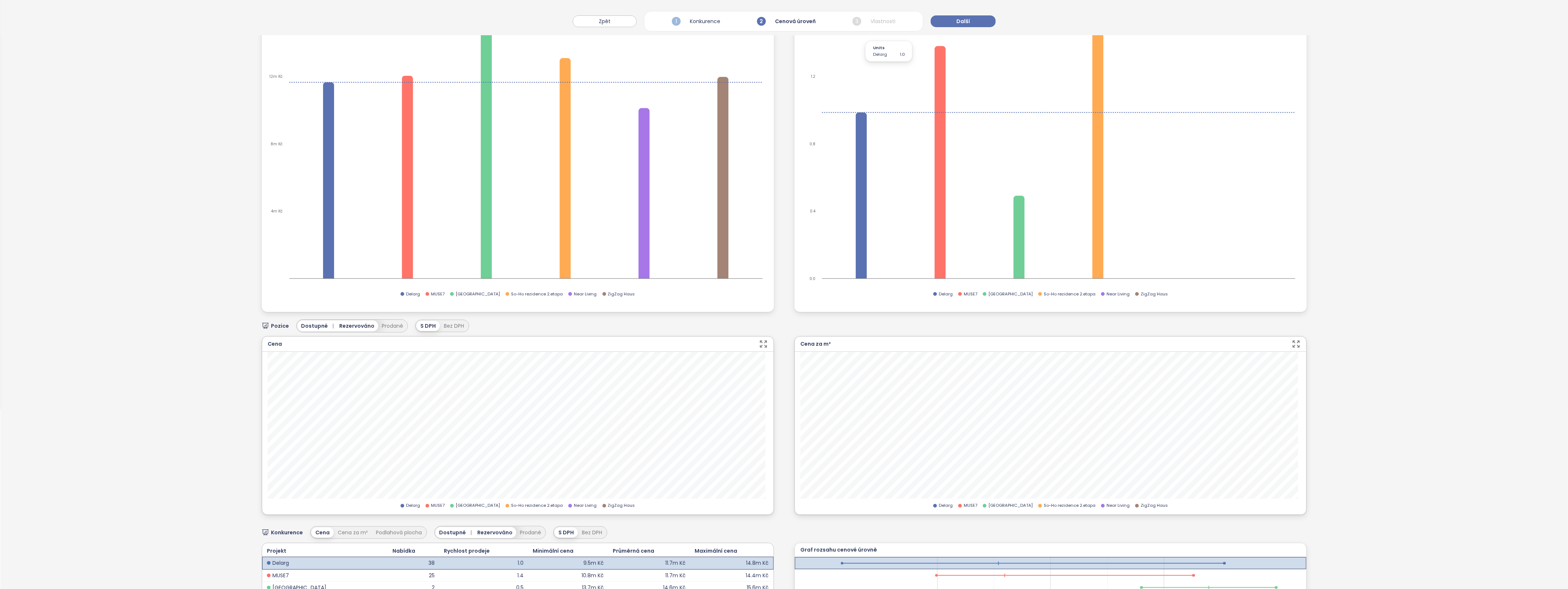
scroll to position [118, 0]
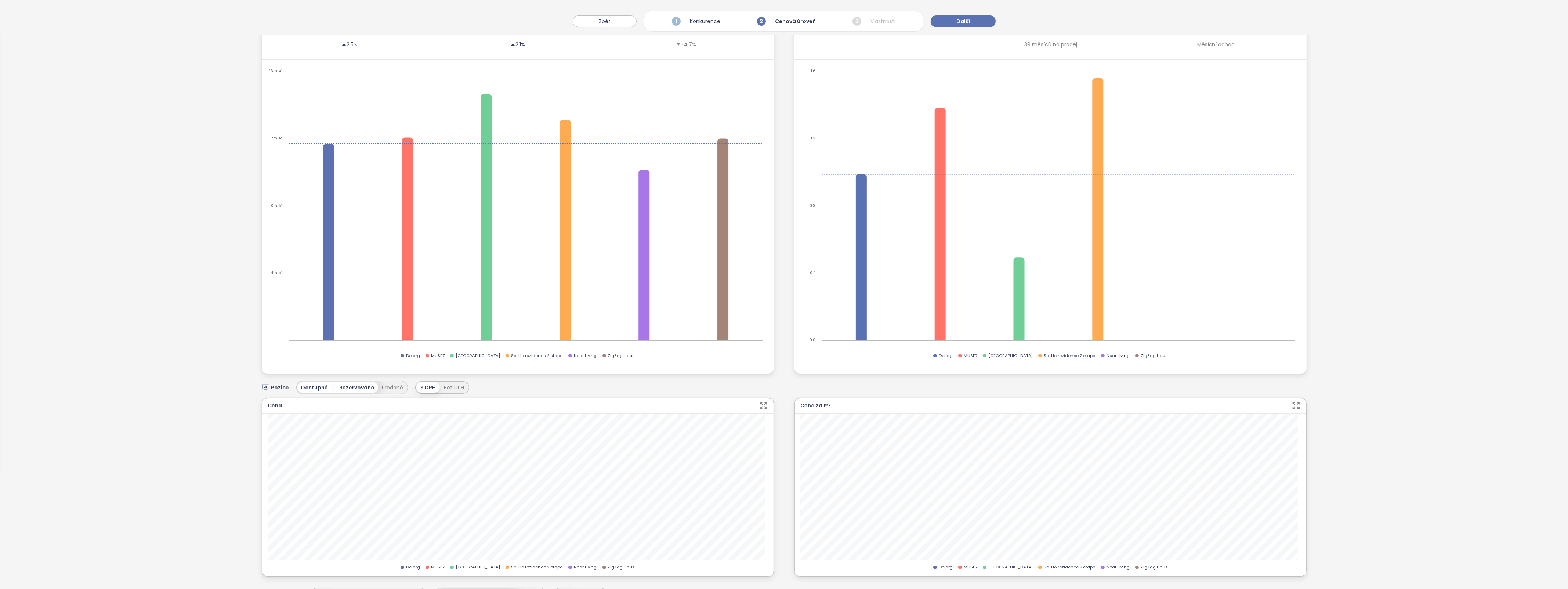
click at [956, 19] on span "Další" at bounding box center [963, 21] width 13 height 8
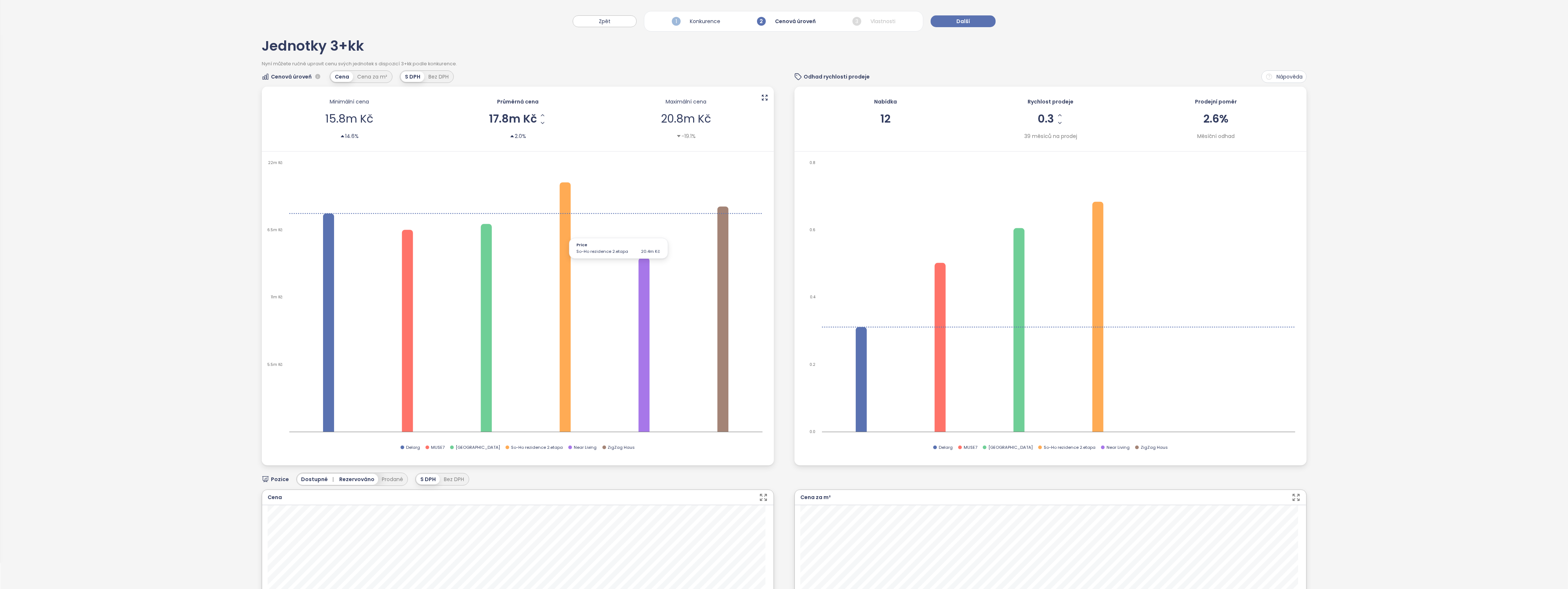
scroll to position [0, 0]
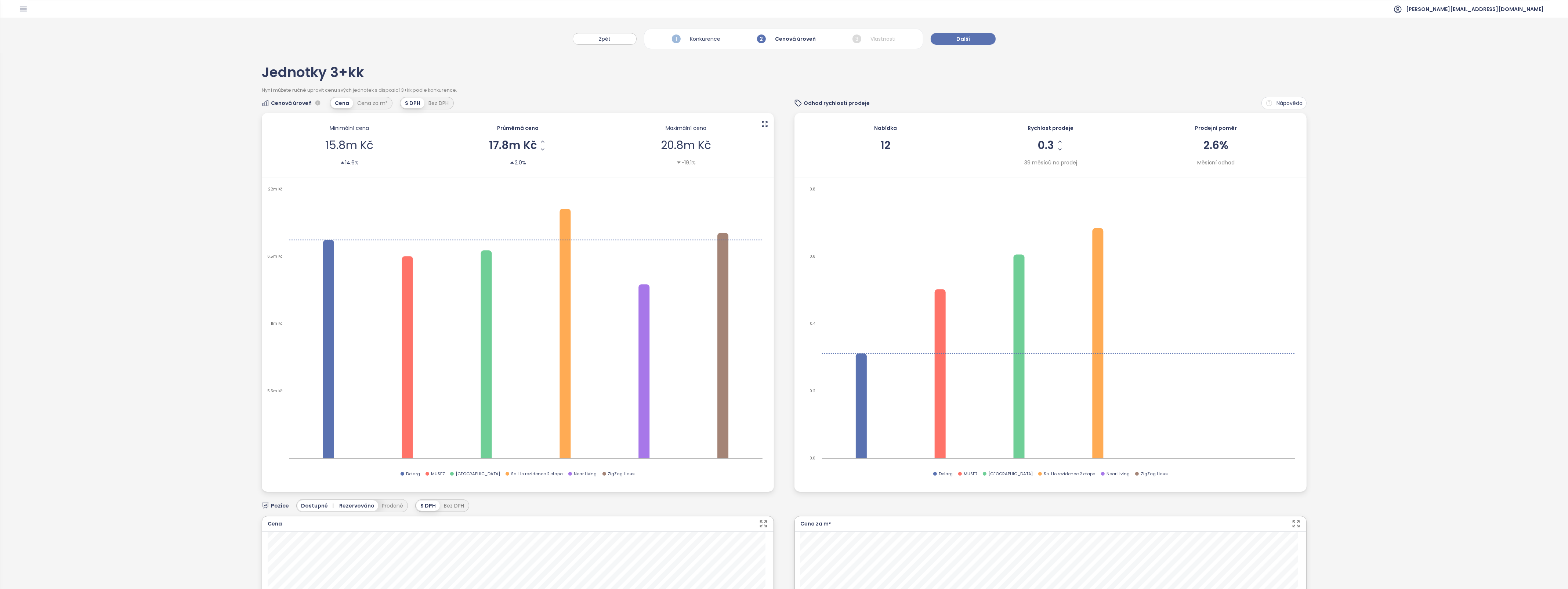
click at [968, 37] on span "Další" at bounding box center [963, 38] width 13 height 8
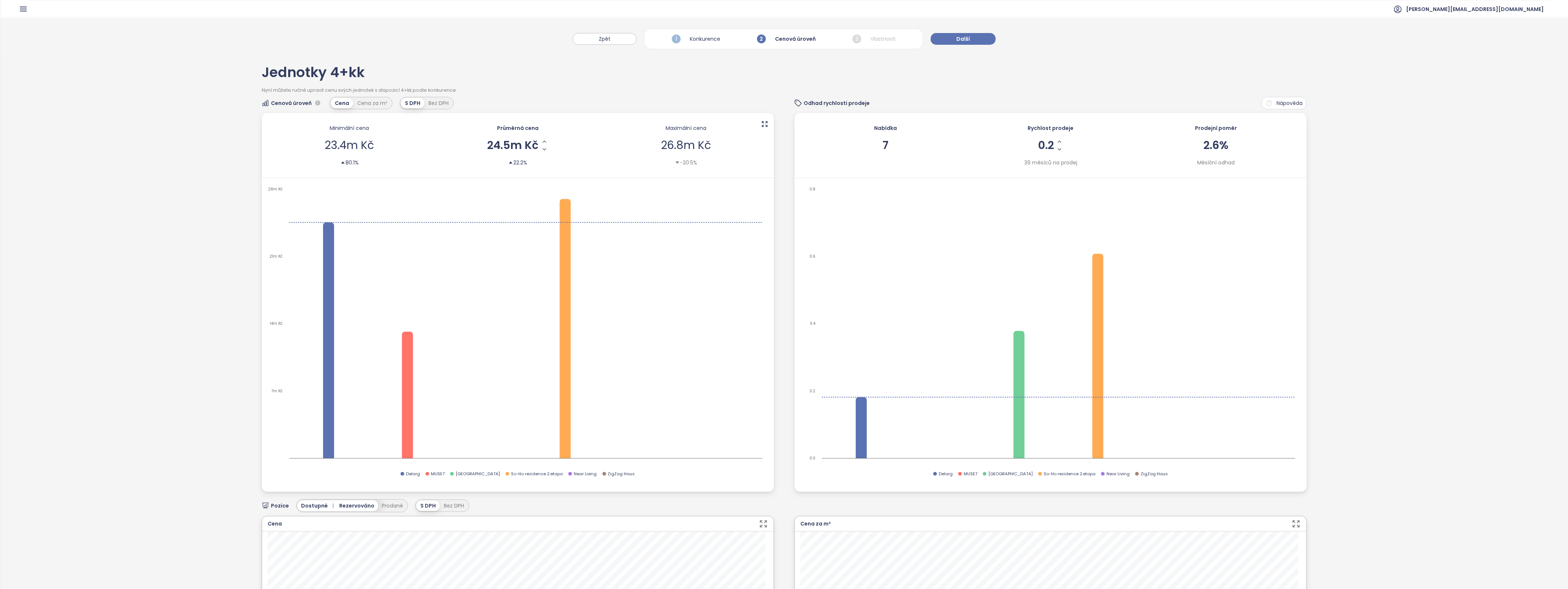
click at [968, 37] on span "Další" at bounding box center [963, 38] width 13 height 8
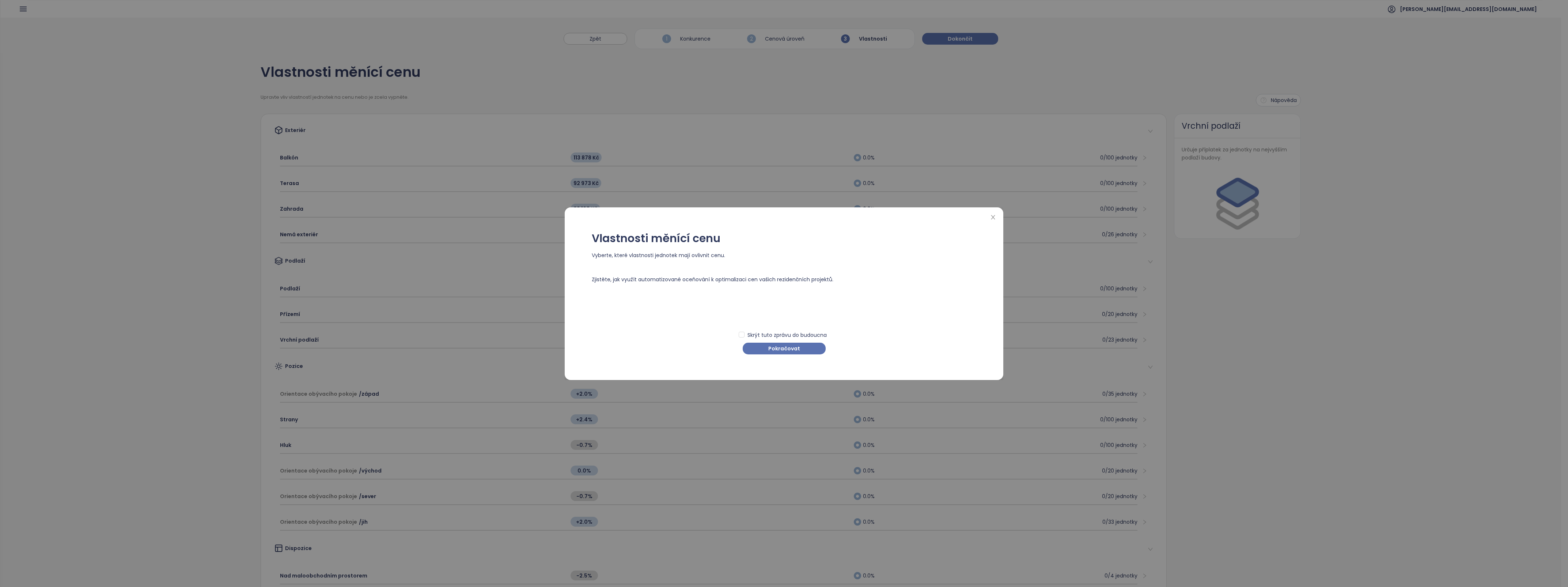
click at [786, 350] on span "Pokračovat" at bounding box center [784, 348] width 32 height 8
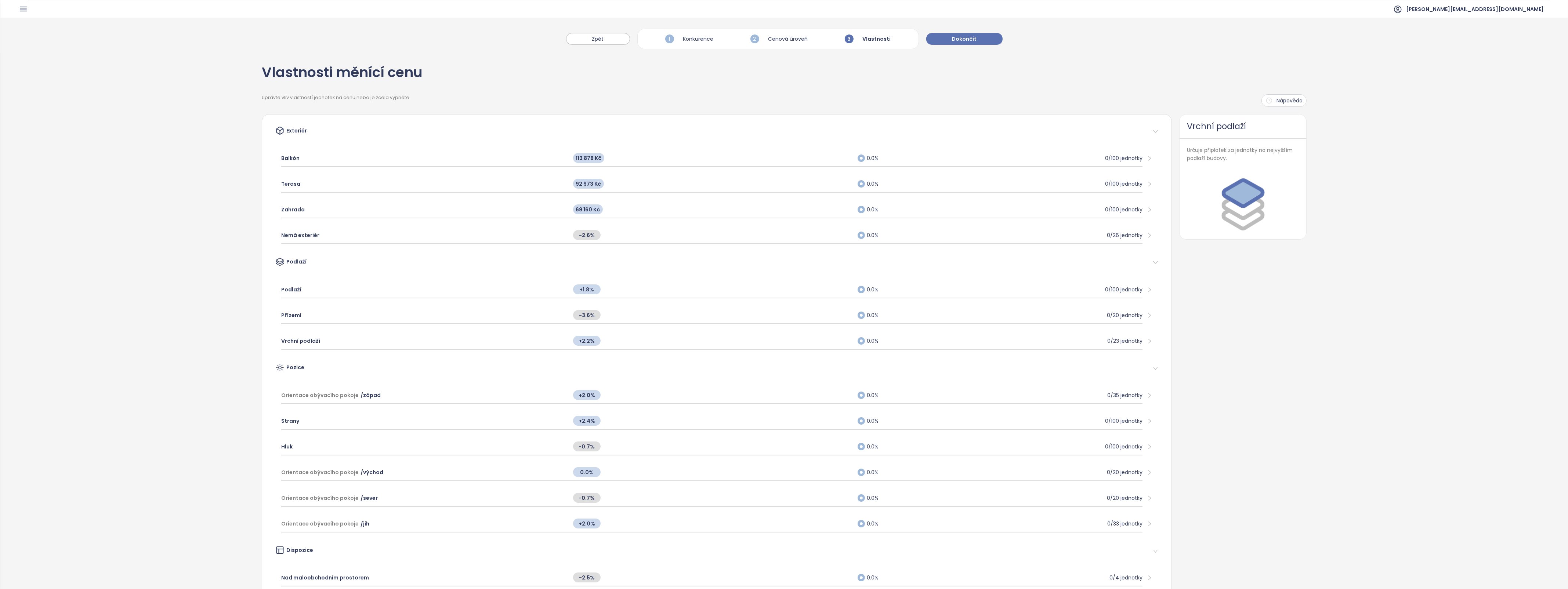
click at [959, 38] on span "Dokončit" at bounding box center [964, 38] width 25 height 8
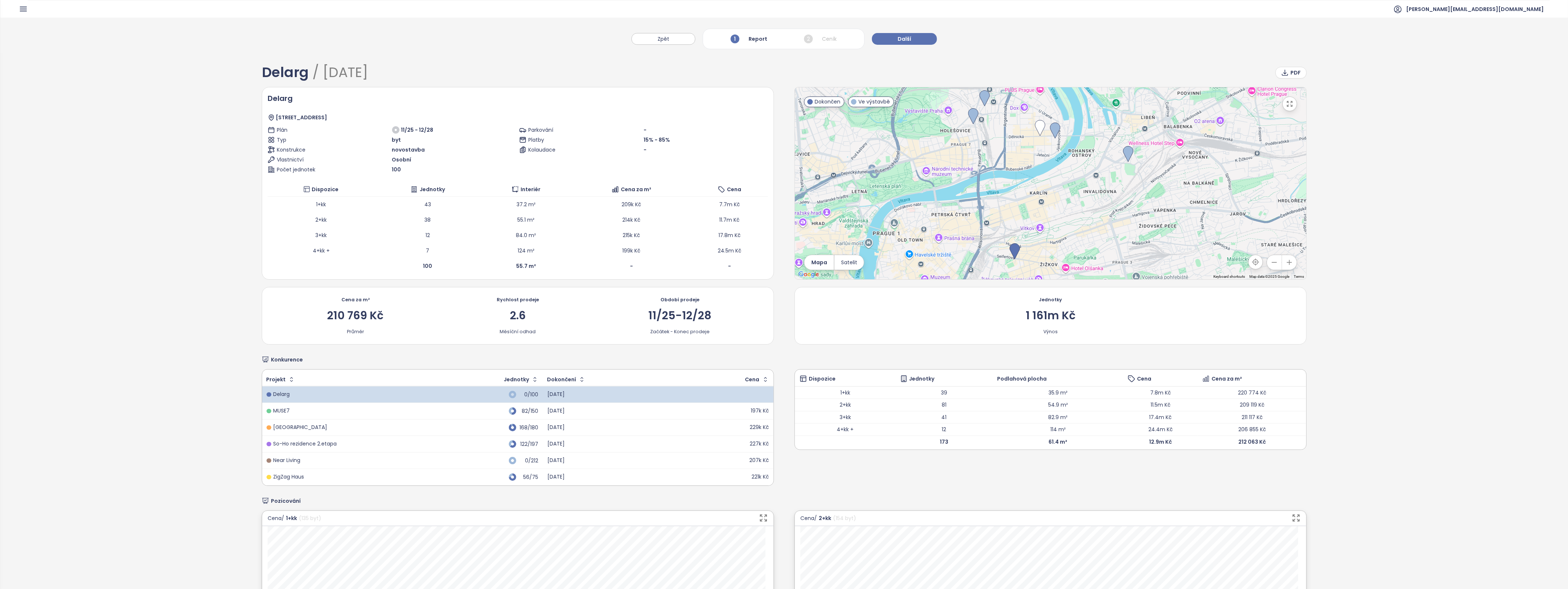
click at [907, 42] on span "Další" at bounding box center [904, 38] width 13 height 8
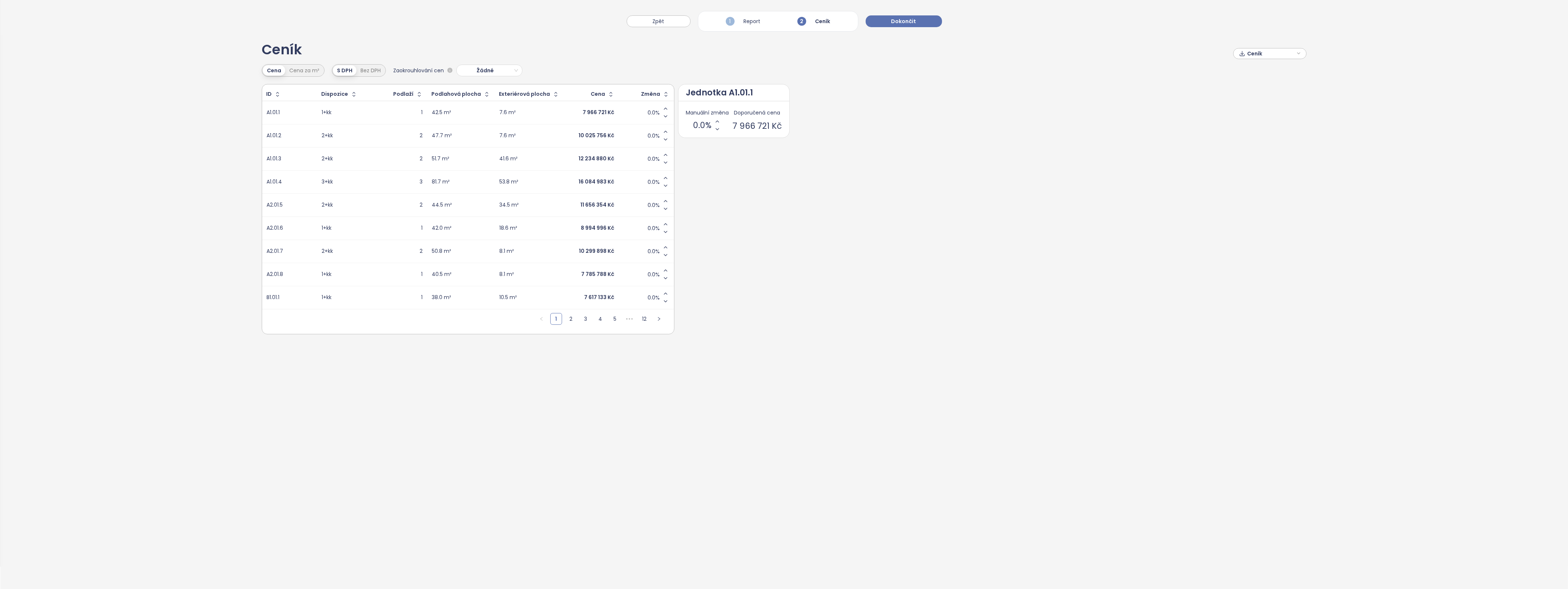
scroll to position [35, 0]
click at [901, 16] on button "Dokončit" at bounding box center [904, 21] width 76 height 12
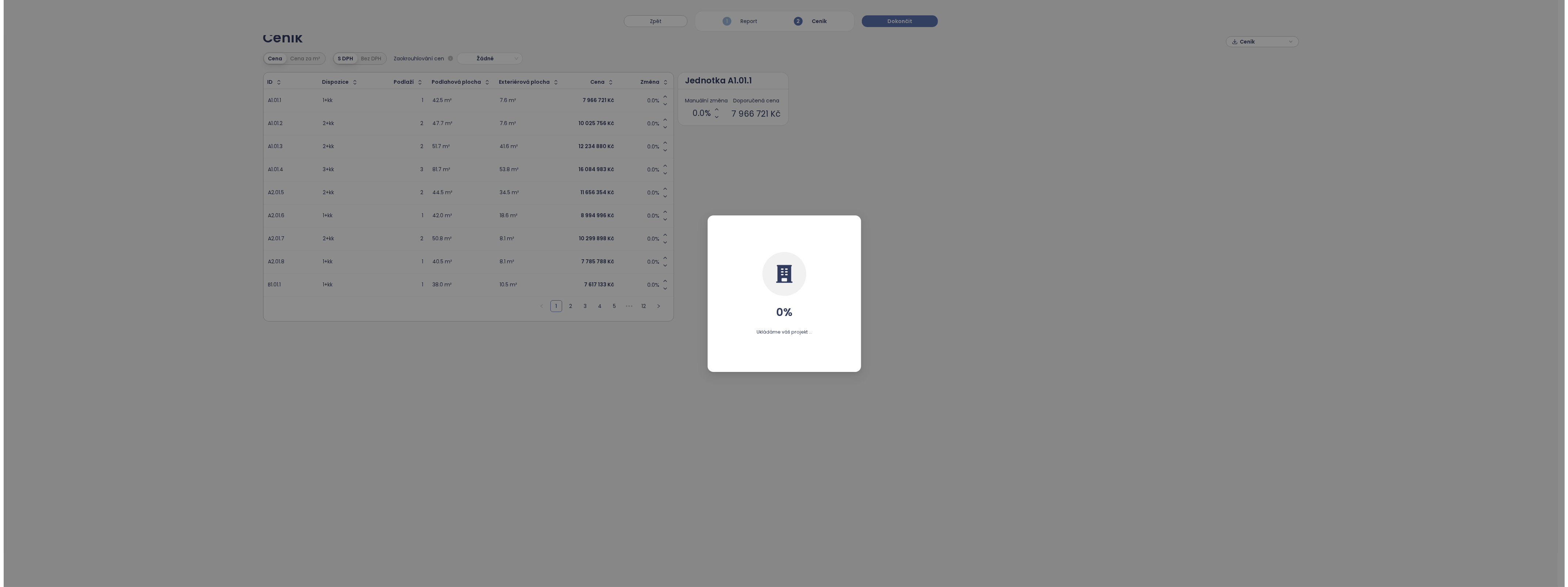
scroll to position [0, 0]
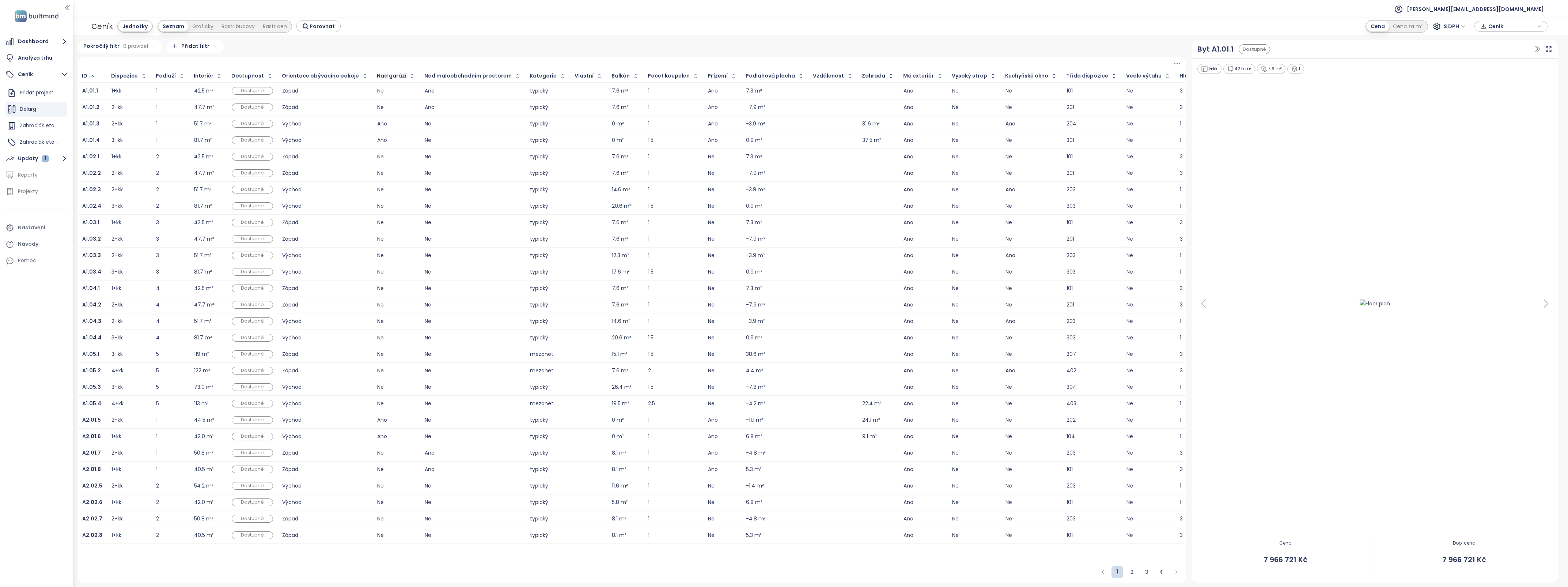
click at [1132, 570] on link "2" at bounding box center [1132, 572] width 11 height 11
click at [1132, 570] on link "2" at bounding box center [1132, 572] width 12 height 11
click at [1143, 572] on link "3" at bounding box center [1147, 572] width 11 height 11
click at [1486, 27] on icon "button" at bounding box center [1483, 27] width 5 height 2
click at [1497, 41] on span "XLSX" at bounding box center [1499, 40] width 19 height 11
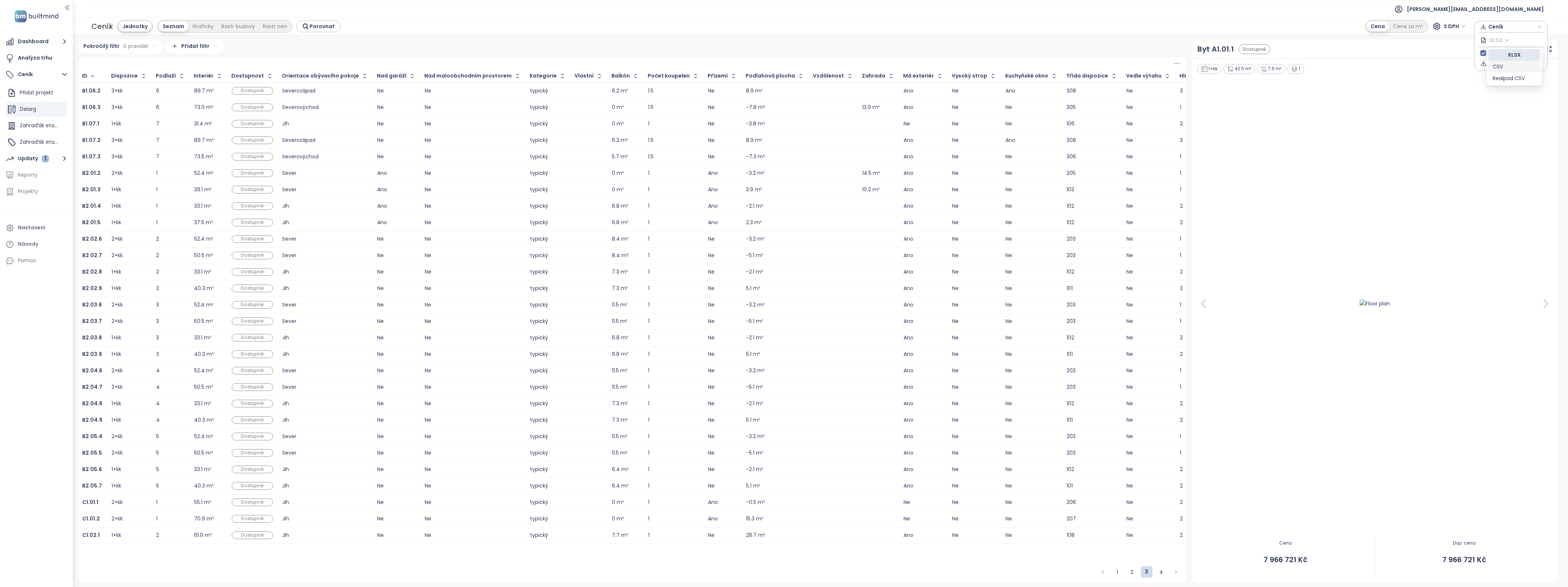
click at [1505, 63] on div "CSV" at bounding box center [1514, 66] width 43 height 8
click at [1497, 40] on div "Určuje, zda exportujeme i negativní změny cen." at bounding box center [1484, 38] width 133 height 16
click at [1498, 37] on span "CSV" at bounding box center [1498, 40] width 18 height 11
click at [1446, 114] on div at bounding box center [1374, 303] width 357 height 458
click at [1490, 23] on span "Ceník" at bounding box center [1511, 26] width 47 height 11
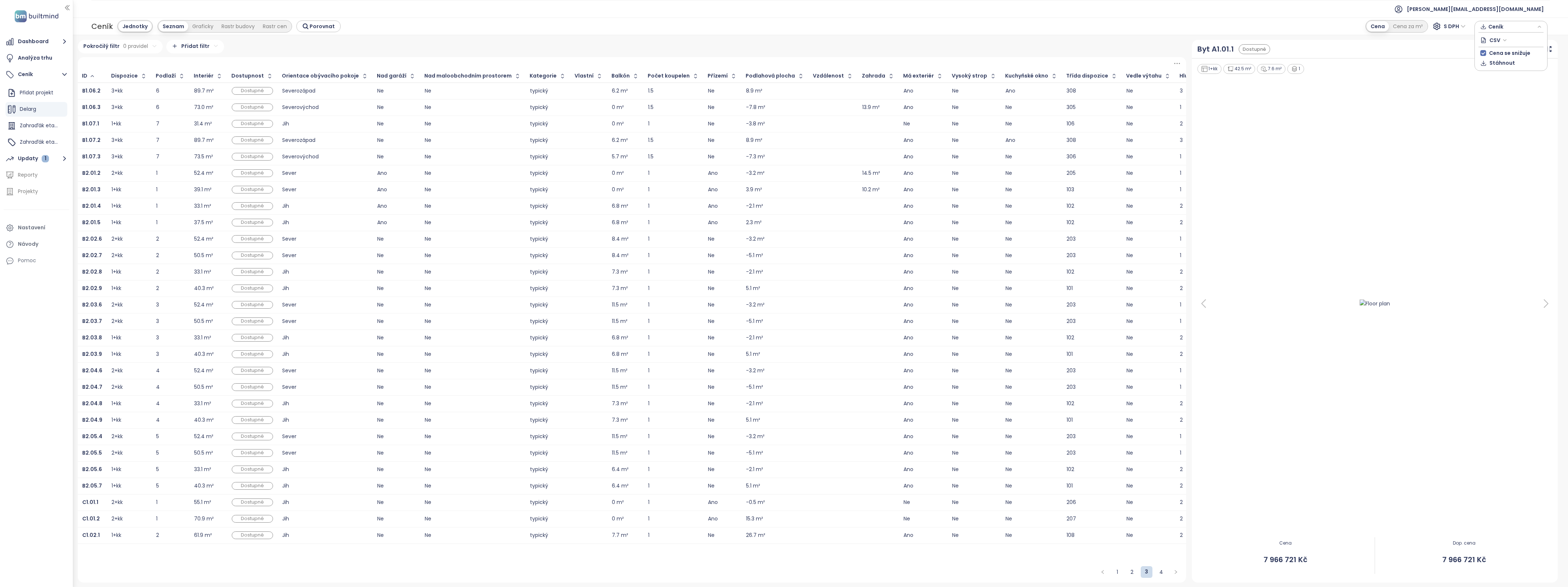
click at [1495, 63] on span "Stáhnout" at bounding box center [1502, 63] width 26 height 8
click at [1536, 100] on div at bounding box center [1374, 303] width 357 height 458
click at [1485, 26] on icon "button" at bounding box center [1483, 26] width 6 height 11
click at [1505, 40] on span "CSV" at bounding box center [1498, 40] width 18 height 11
click at [1502, 51] on div "XLSX" at bounding box center [1514, 54] width 43 height 8
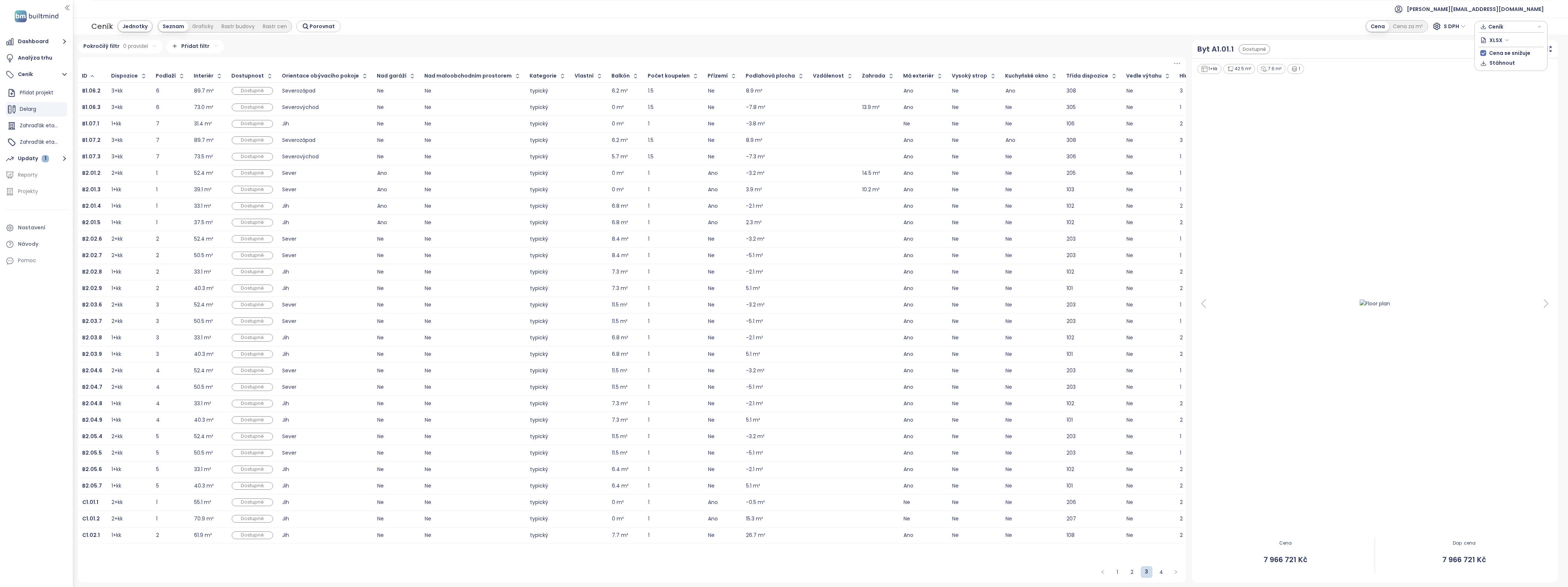
click at [1497, 62] on span "Stáhnout" at bounding box center [1502, 63] width 26 height 8
click at [29, 57] on div "Analýza trhu" at bounding box center [35, 58] width 34 height 9
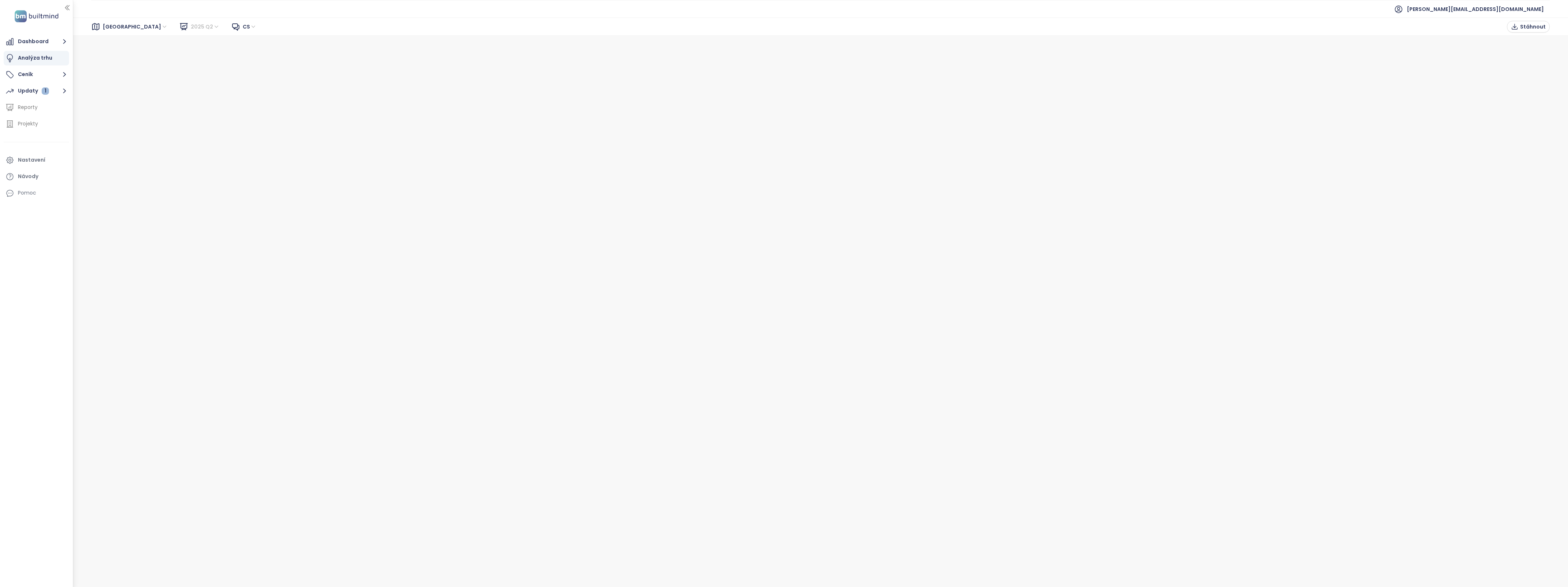
click at [191, 25] on span "2025 Q2" at bounding box center [205, 27] width 29 height 11
click at [26, 76] on button "Ceník" at bounding box center [36, 74] width 65 height 15
click at [38, 108] on div "Delarg" at bounding box center [36, 110] width 61 height 15
click at [306, 28] on icon "button" at bounding box center [306, 26] width 7 height 7
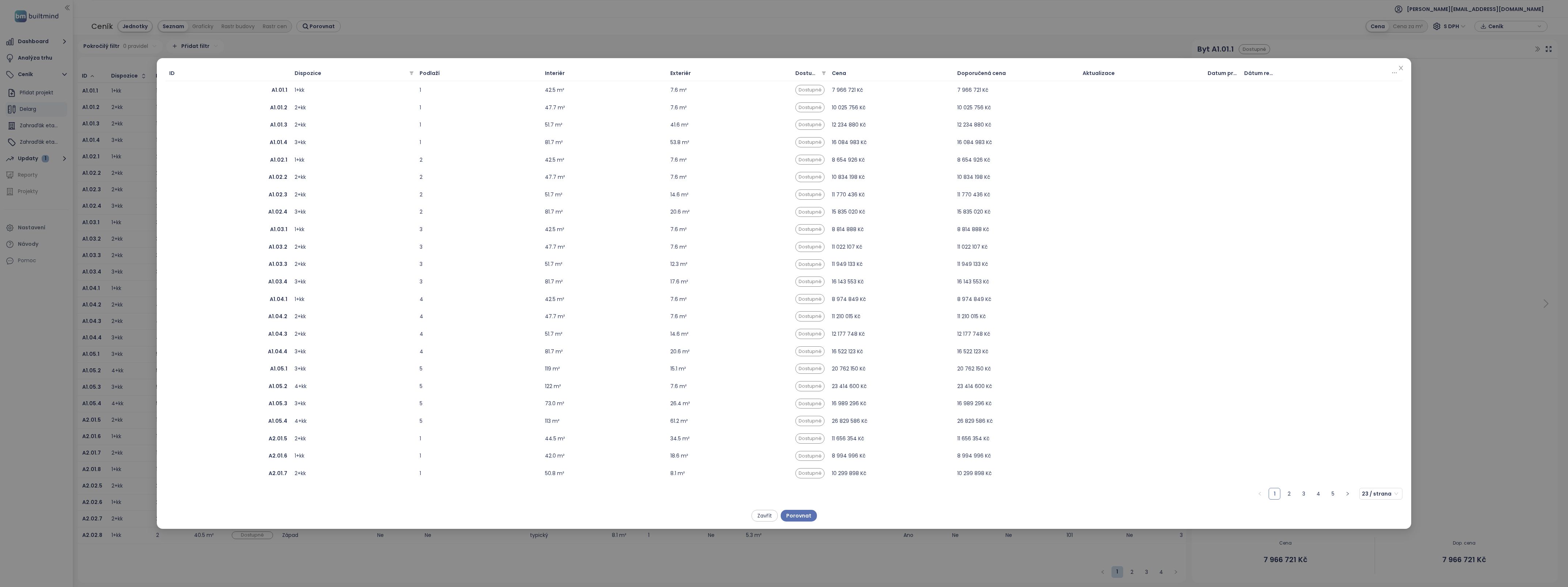
click at [1400, 65] on icon "close" at bounding box center [1401, 68] width 6 height 6
